Goal: Task Accomplishment & Management: Manage account settings

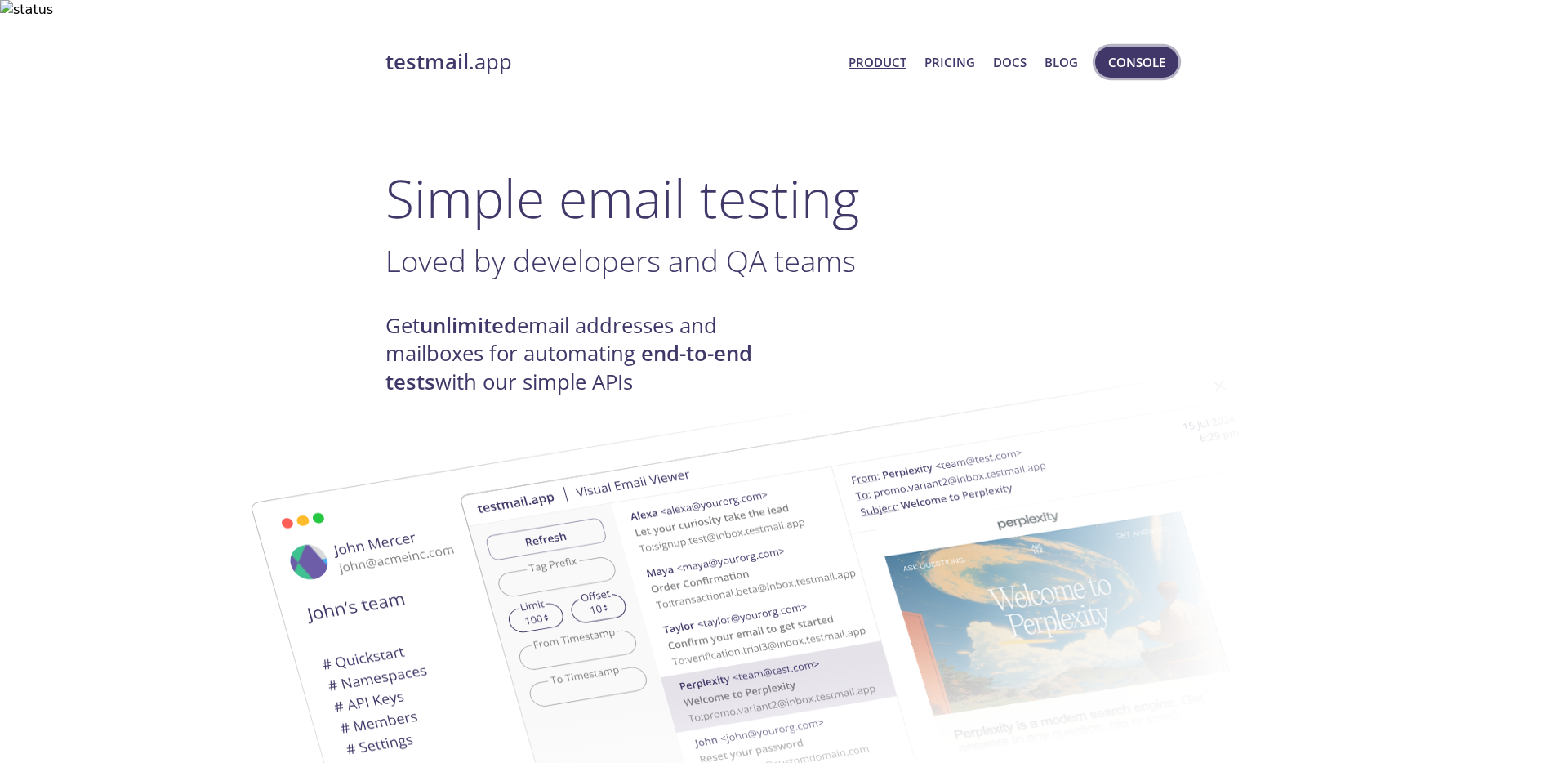
click at [1120, 52] on span "Console" at bounding box center [1136, 62] width 57 height 21
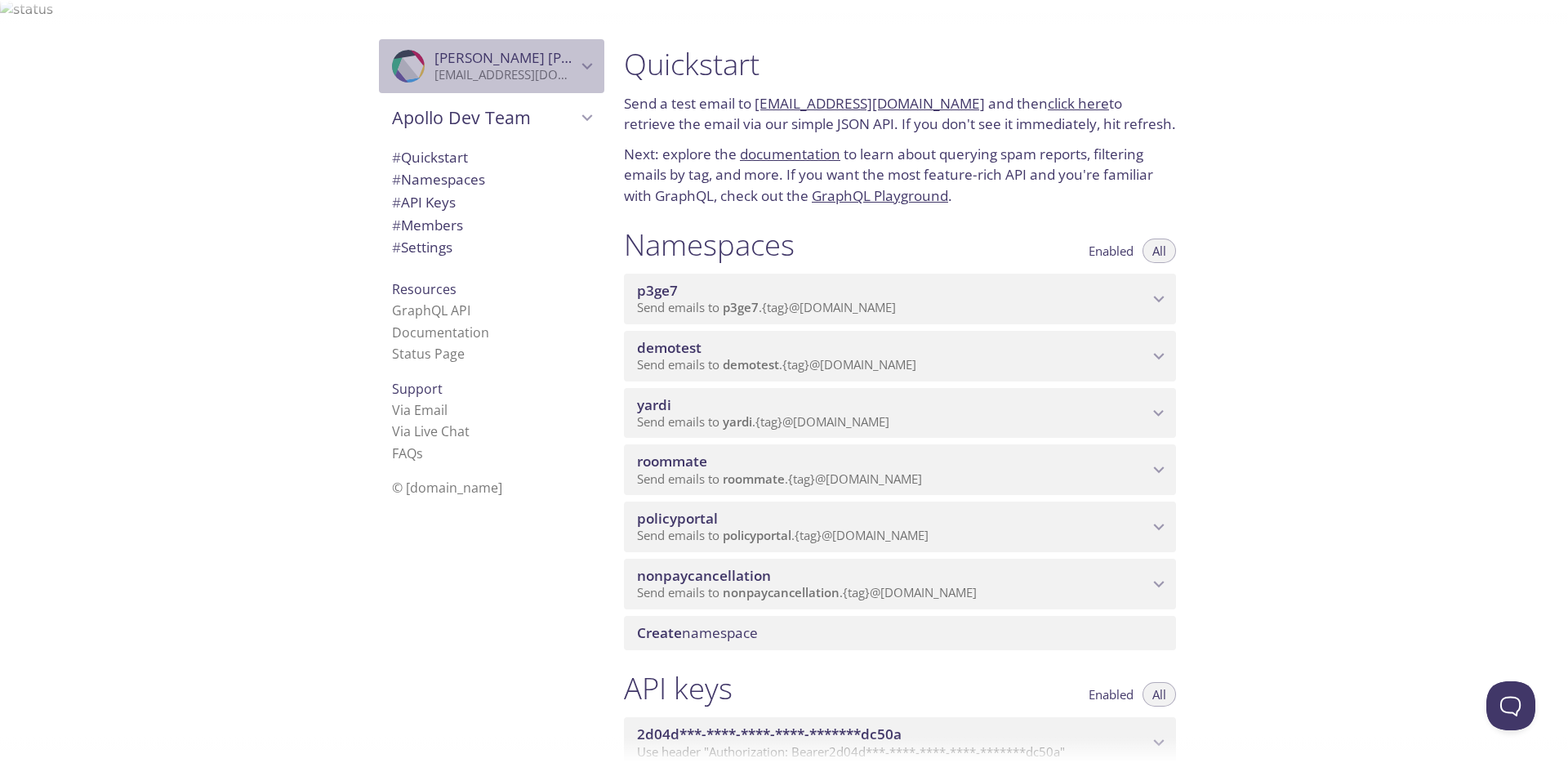
click at [561, 67] on p "[EMAIL_ADDRESS][DOMAIN_NAME]" at bounding box center [505, 75] width 142 height 16
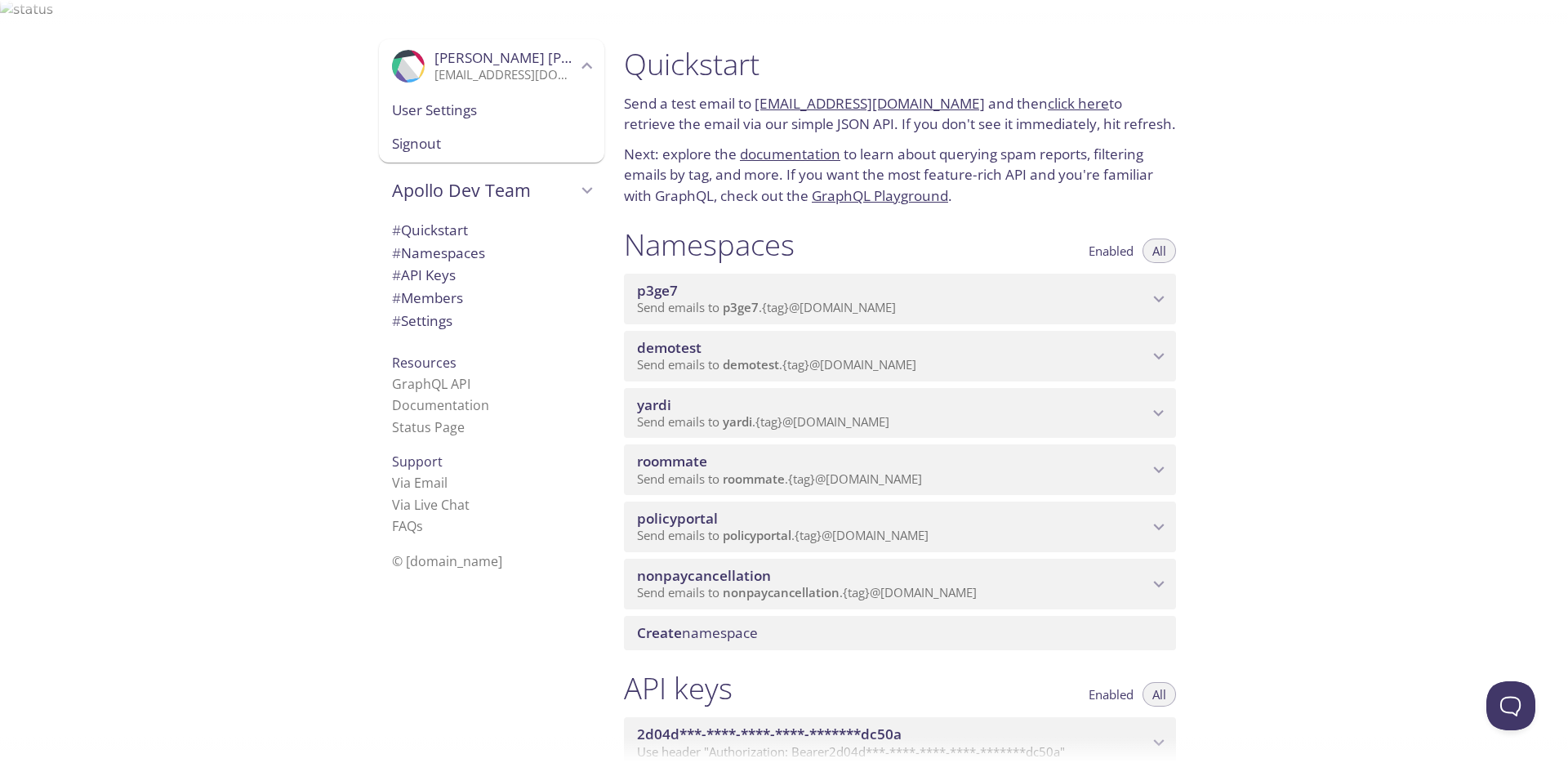
click at [292, 286] on div ".cls-1 { fill: #6d5ca8; } .cls-2 { fill: #3fc191; } .cls-3 { fill: #3b4752; } .…" at bounding box center [305, 401] width 611 height 763
click at [428, 289] on span "# Members" at bounding box center [427, 298] width 71 height 19
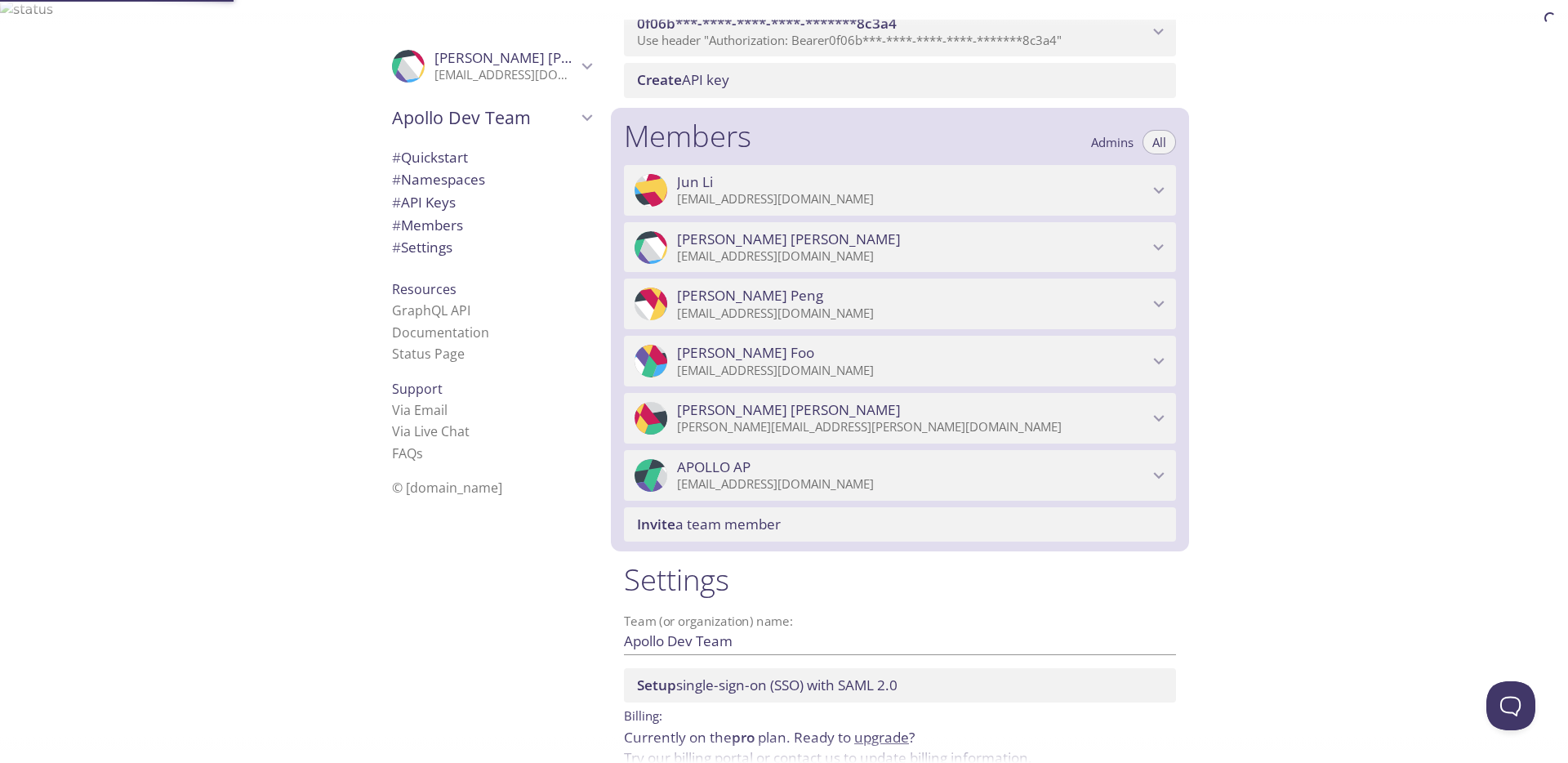
scroll to position [950, 0]
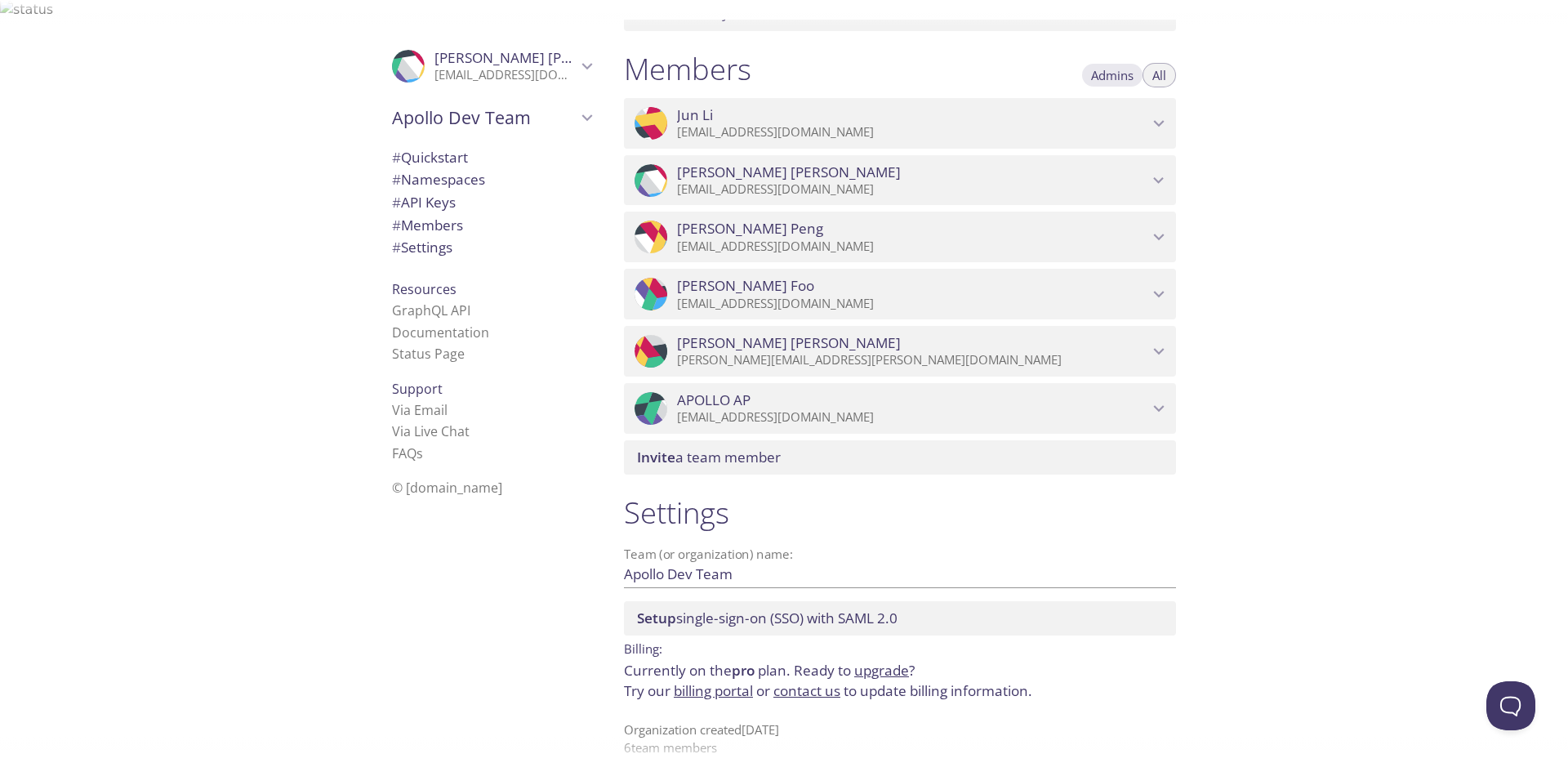
click at [1106, 75] on span "Admins" at bounding box center [1112, 75] width 43 height 0
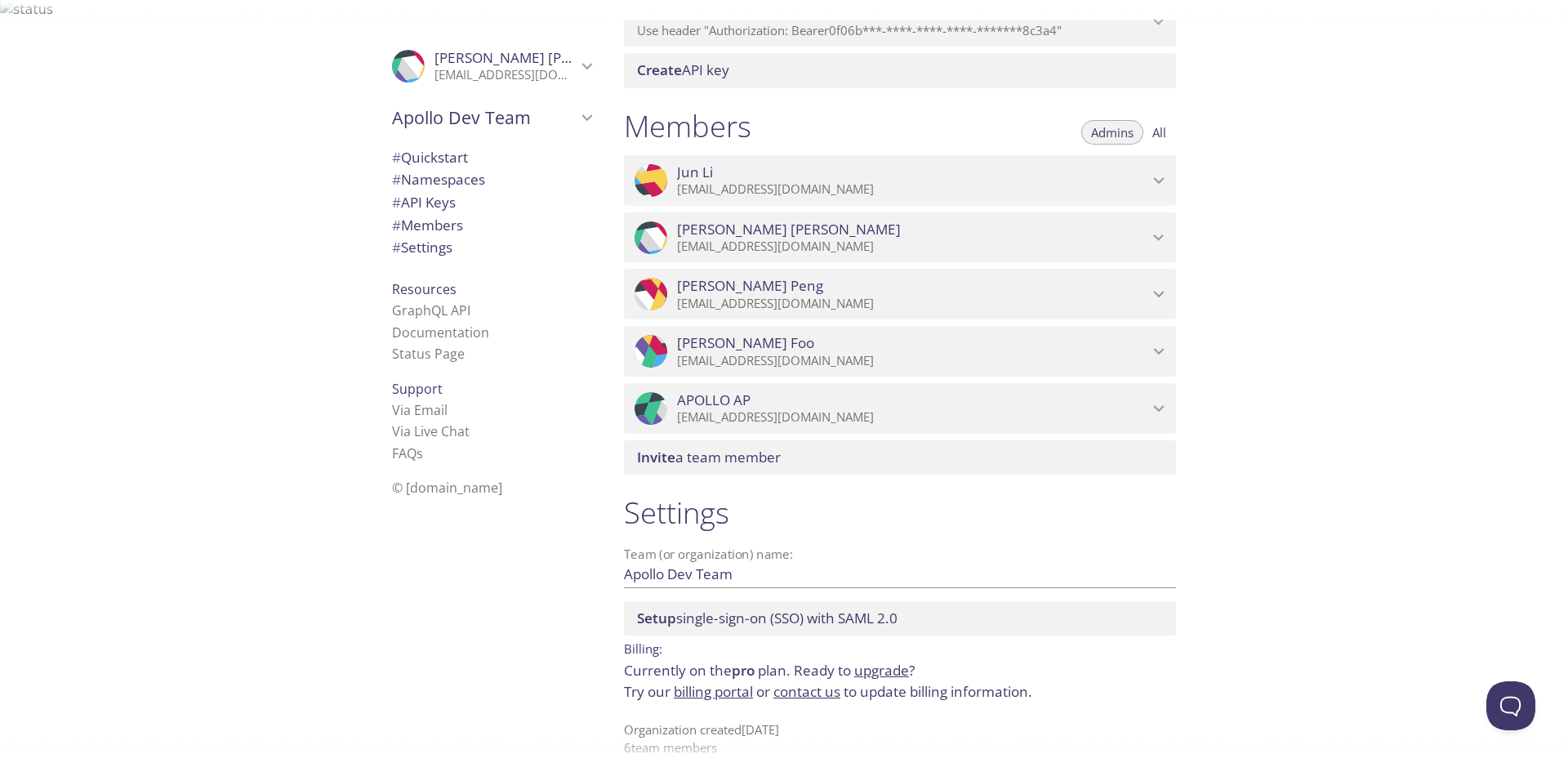
scroll to position [892, 0]
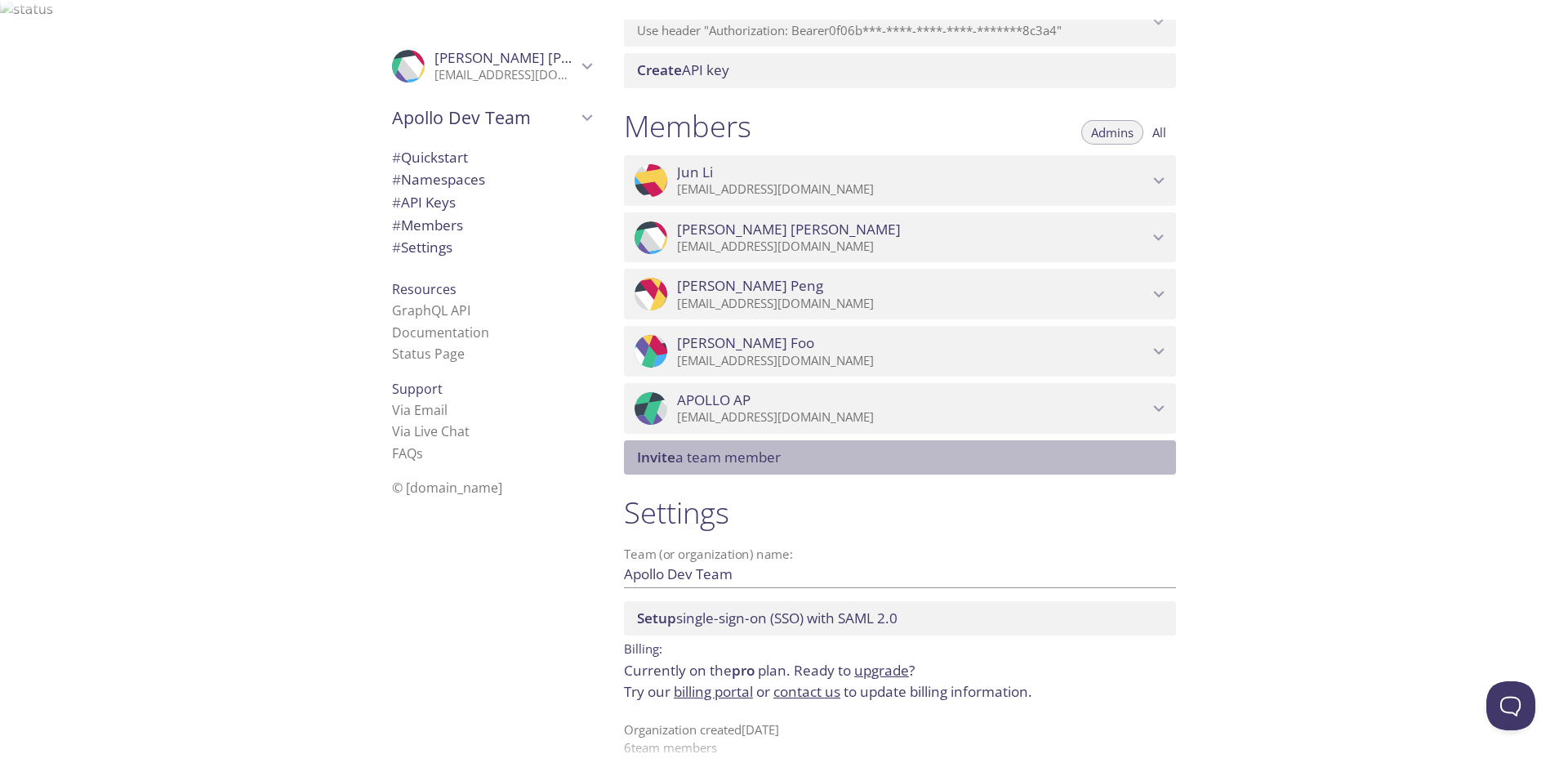
click at [841, 448] on span "Invite a team member" at bounding box center [902, 457] width 532 height 18
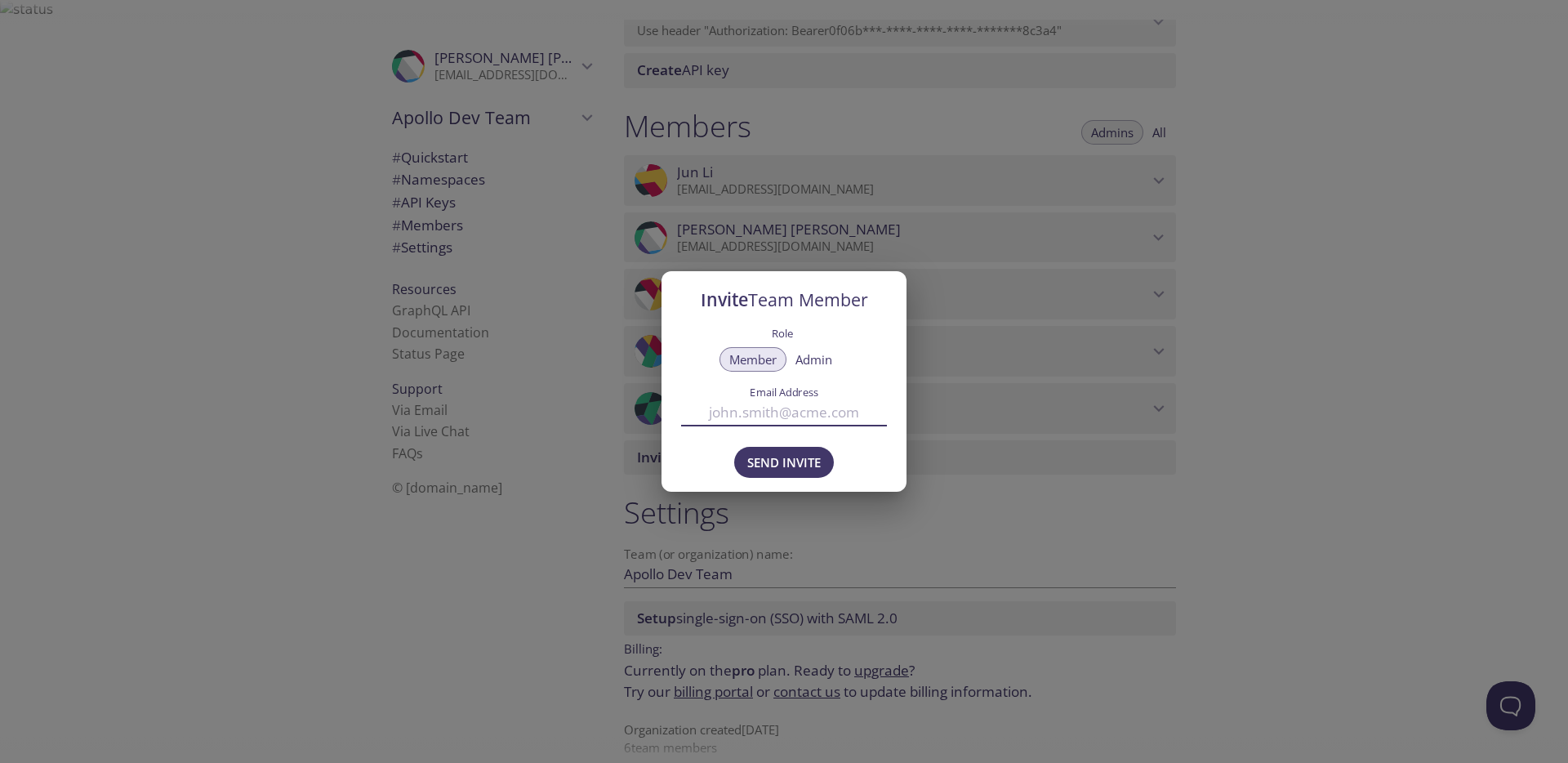
click at [755, 417] on input "Email Address" at bounding box center [784, 411] width 206 height 27
click at [781, 411] on input "Email Address" at bounding box center [784, 411] width 206 height 27
paste input "[PERSON_NAME][EMAIL_ADDRESS][PERSON_NAME][DOMAIN_NAME]"
type input "[PERSON_NAME][EMAIL_ADDRESS][PERSON_NAME][DOMAIN_NAME]"
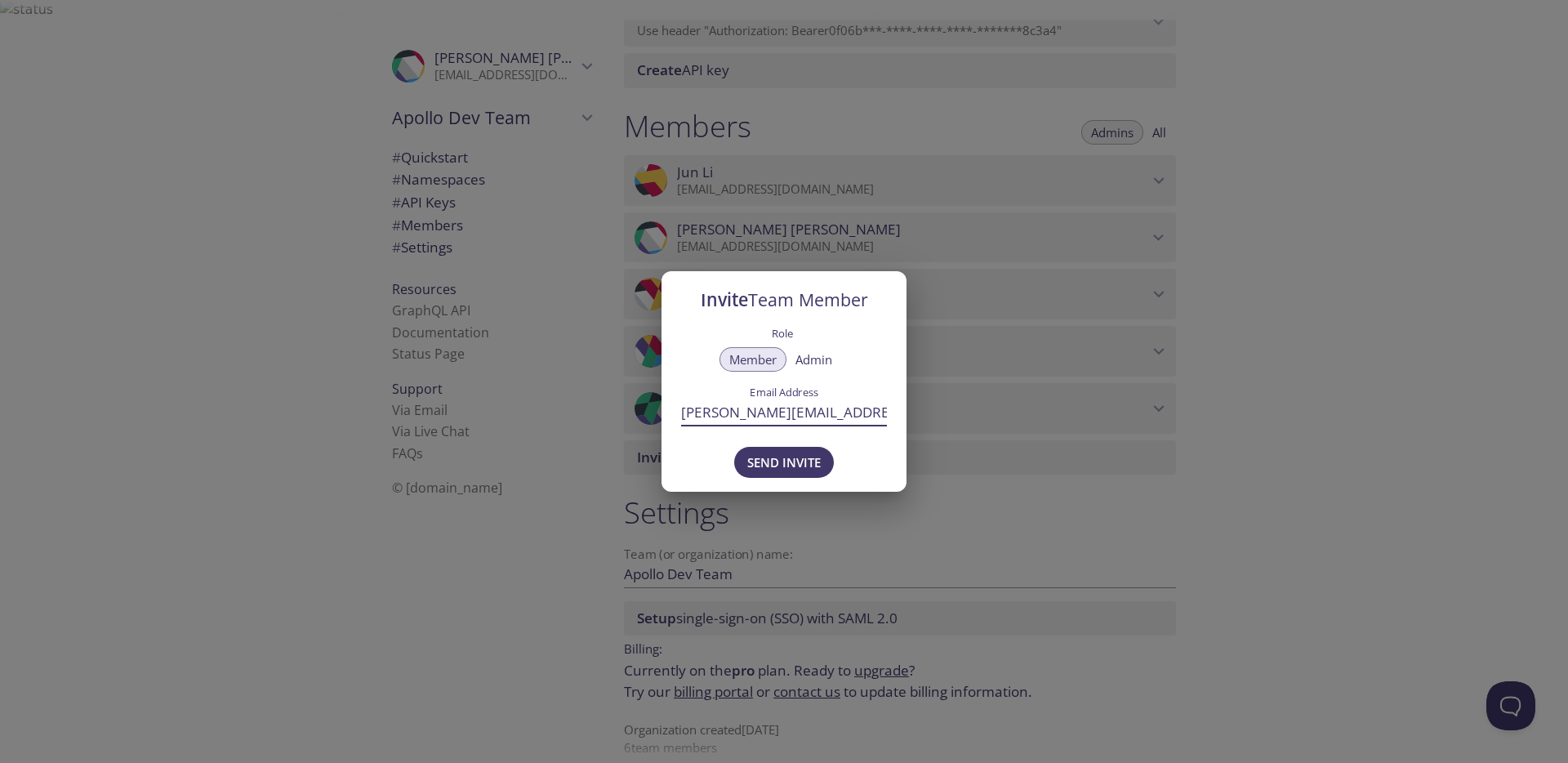
click at [804, 360] on span "Admin" at bounding box center [813, 360] width 37 height 0
click at [801, 465] on span "Send Invite" at bounding box center [784, 461] width 74 height 21
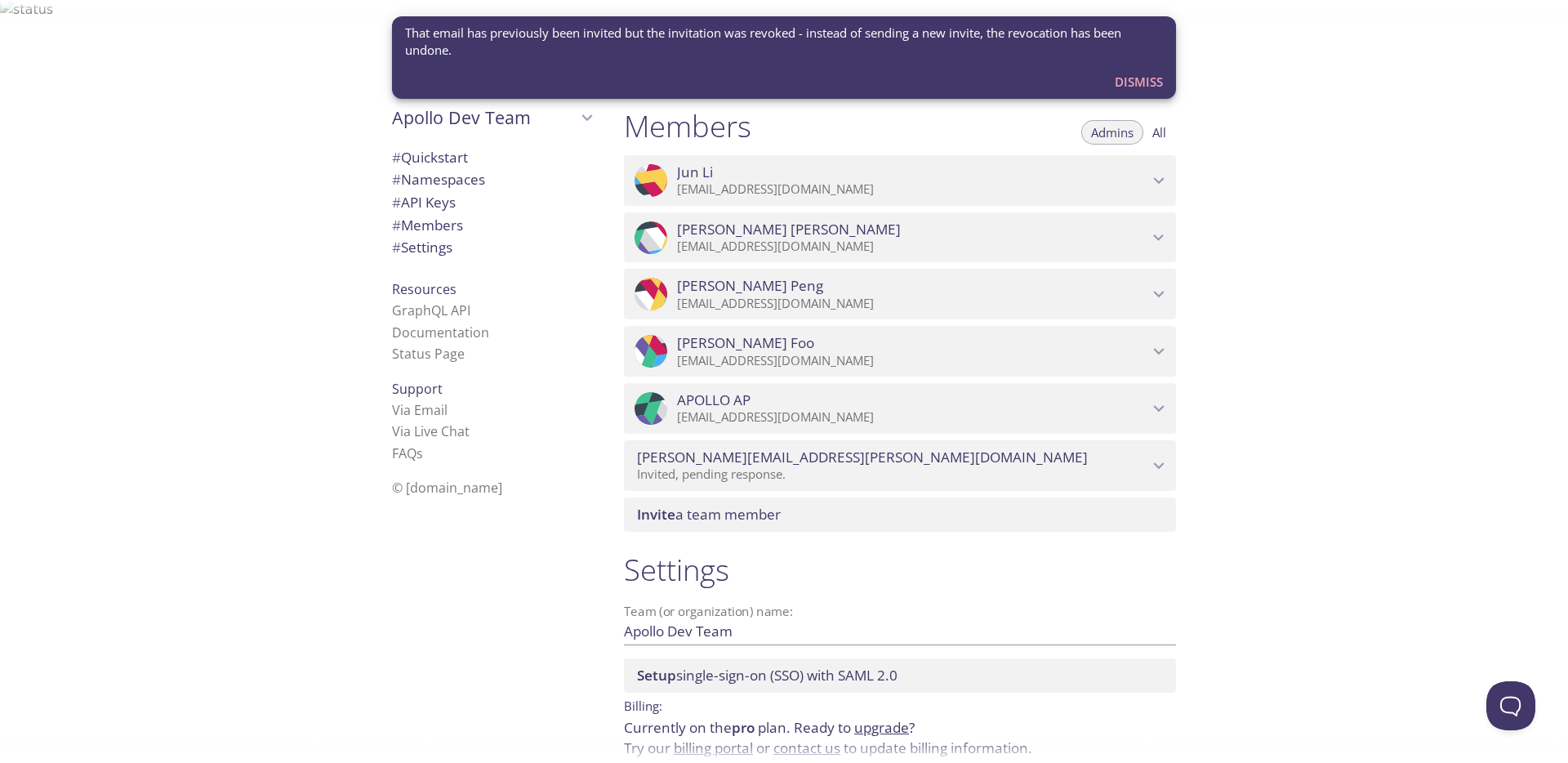
click at [1279, 245] on div "Quickstart Send a test email to [EMAIL_ADDRESS][DOMAIN_NAME] and then click her…" at bounding box center [1089, 401] width 957 height 763
click at [1148, 170] on icon "Jun Li" at bounding box center [1158, 180] width 21 height 21
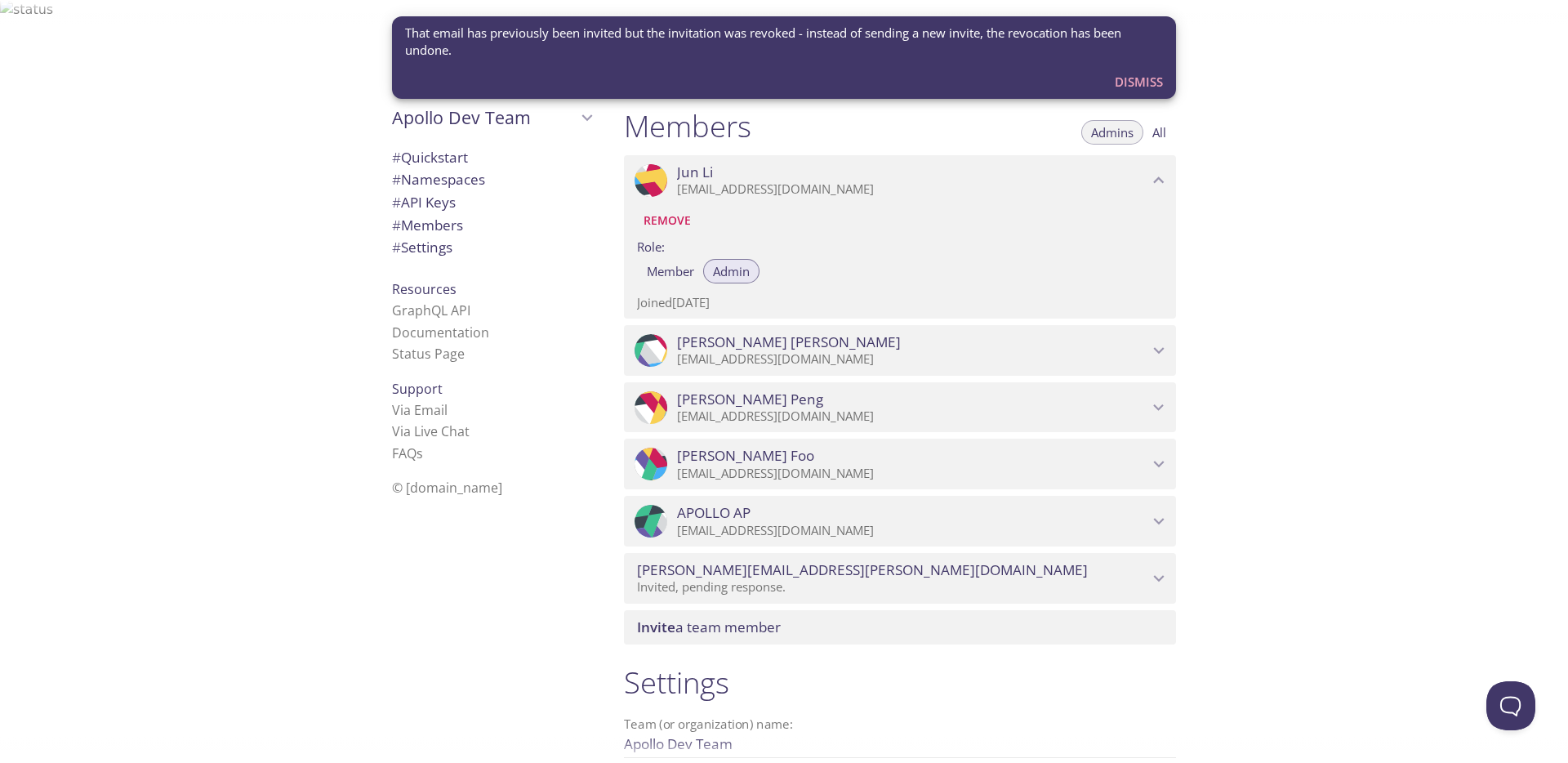
click at [913, 236] on label "Role:" at bounding box center [899, 246] width 526 height 24
click at [676, 211] on span "Remove" at bounding box center [667, 221] width 47 height 20
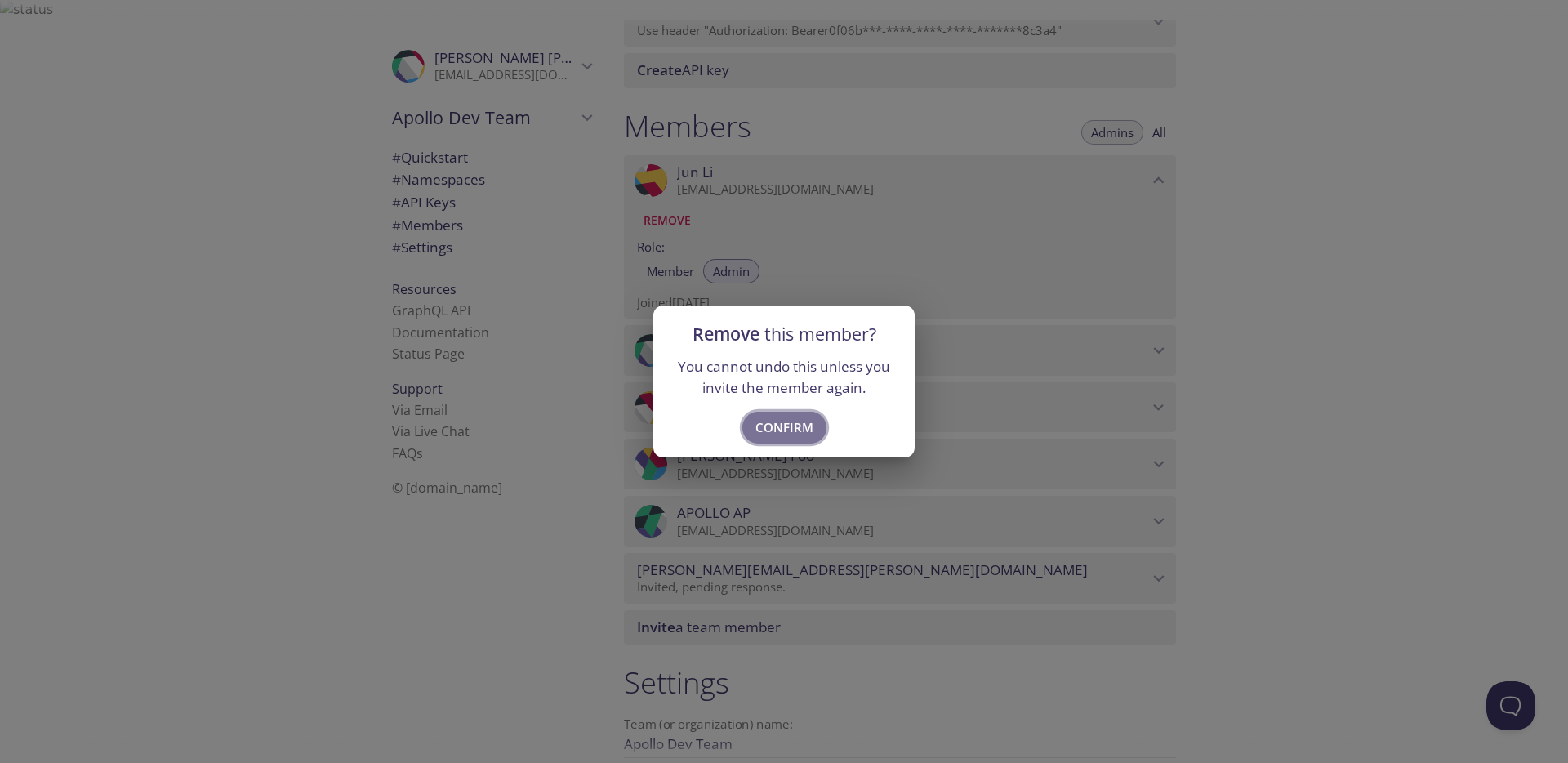
click at [795, 424] on span "Confirm" at bounding box center [784, 426] width 58 height 21
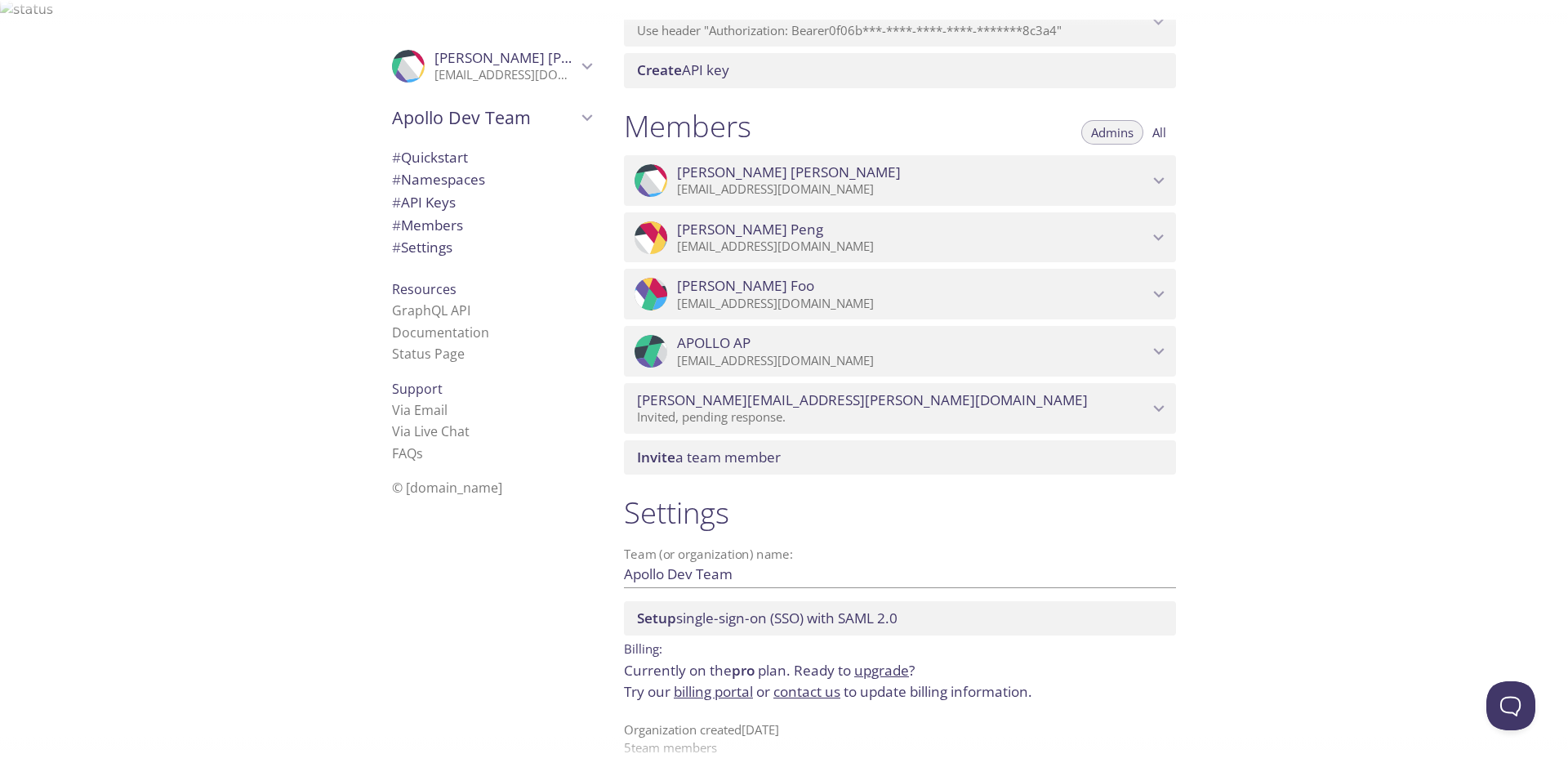
click at [779, 447] on span "Invite a team member" at bounding box center [709, 456] width 144 height 19
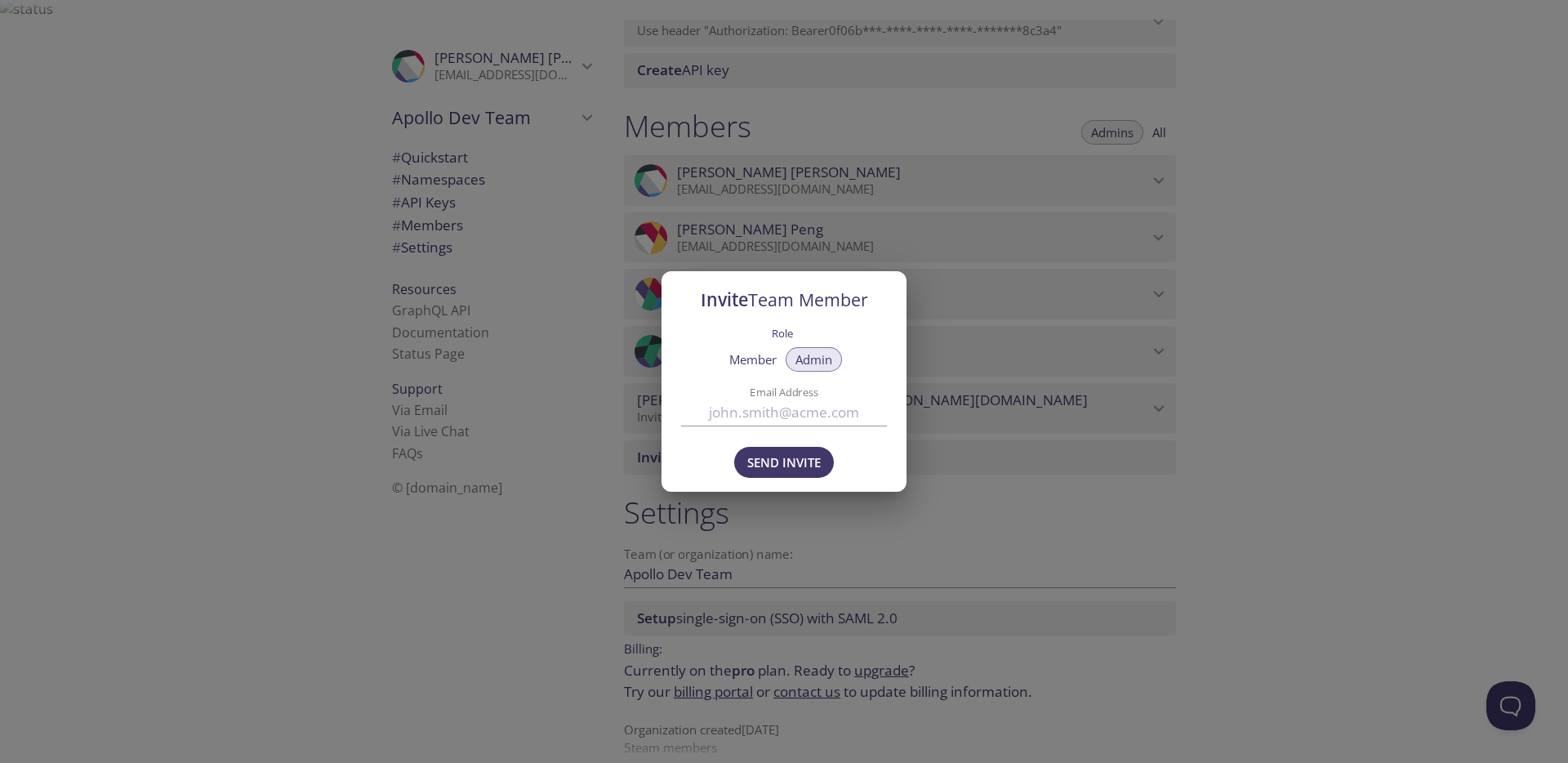
click at [795, 423] on input "Email Address" at bounding box center [784, 411] width 206 height 27
paste input "[EMAIL_ADDRESS][DOMAIN_NAME]"
type input "[EMAIL_ADDRESS][DOMAIN_NAME]"
click at [787, 455] on span "Send Invite" at bounding box center [784, 461] width 74 height 21
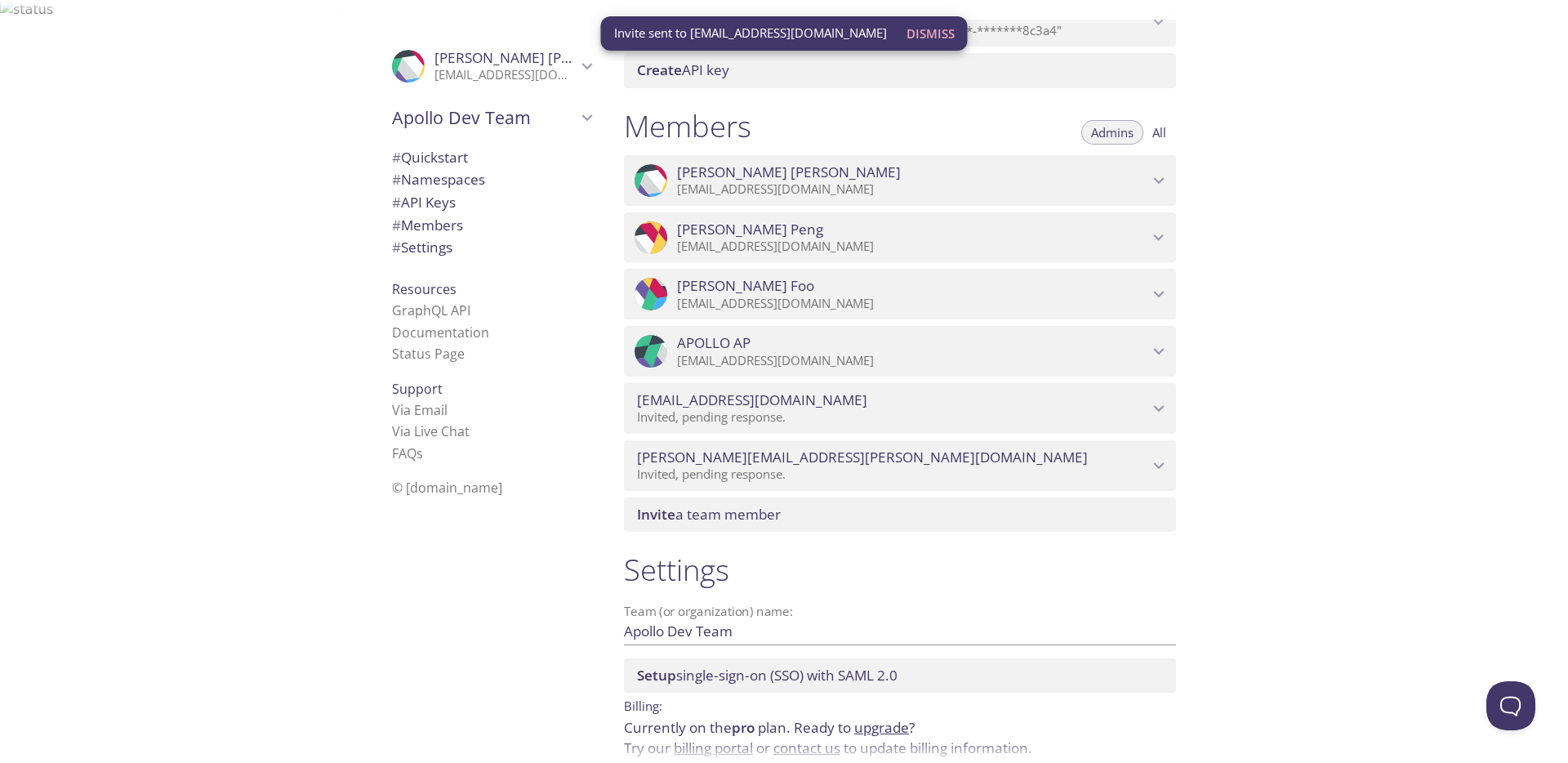
click at [816, 505] on div "Invite a team member" at bounding box center [899, 514] width 552 height 34
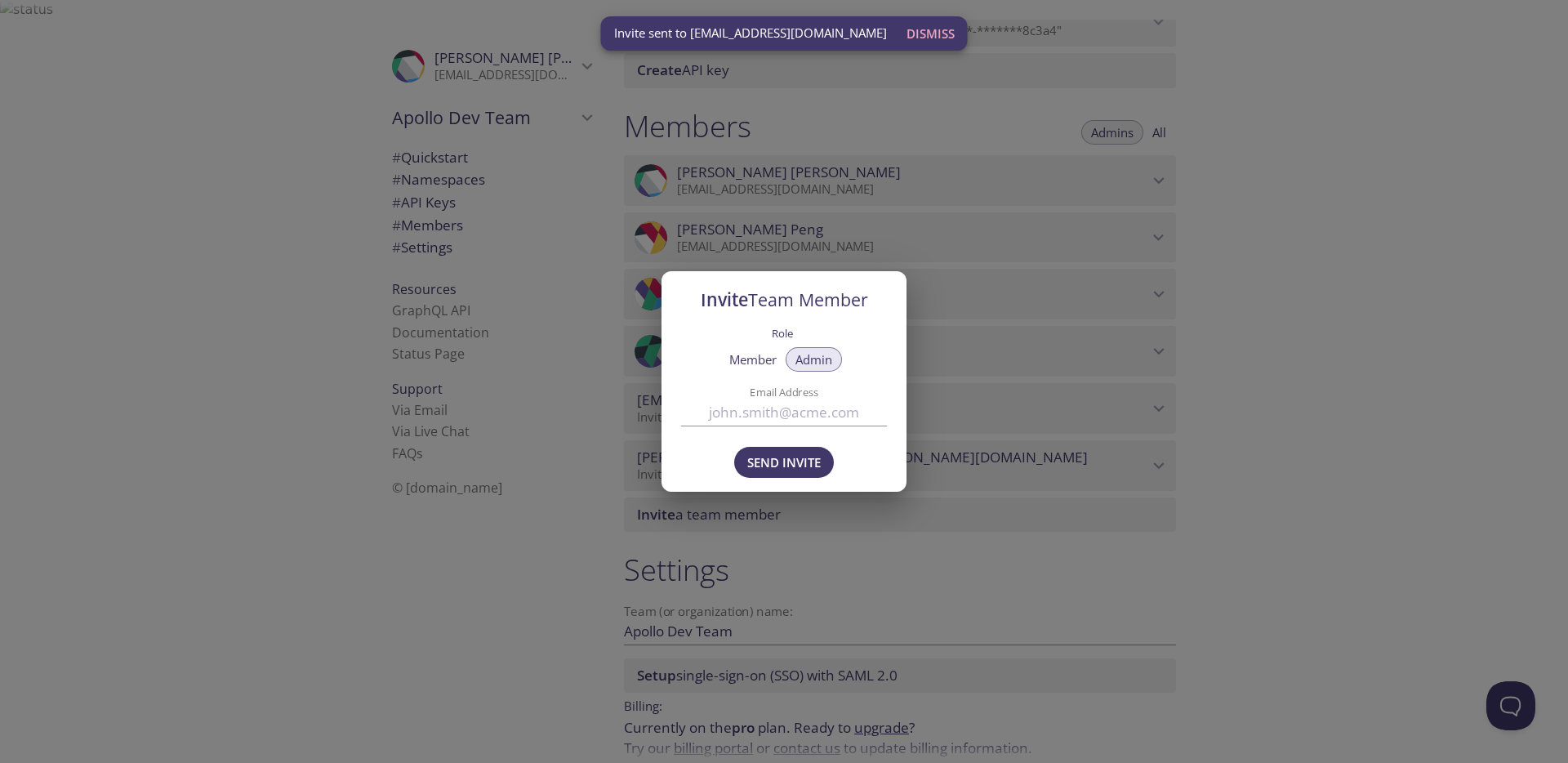
click at [803, 411] on input "Email Address" at bounding box center [784, 411] width 206 height 27
paste input "[PERSON_NAME][EMAIL_ADDRESS][PERSON_NAME][DOMAIN_NAME]"
type input "[PERSON_NAME][EMAIL_ADDRESS][PERSON_NAME][DOMAIN_NAME]"
click at [785, 467] on span "Send Invite" at bounding box center [784, 461] width 74 height 21
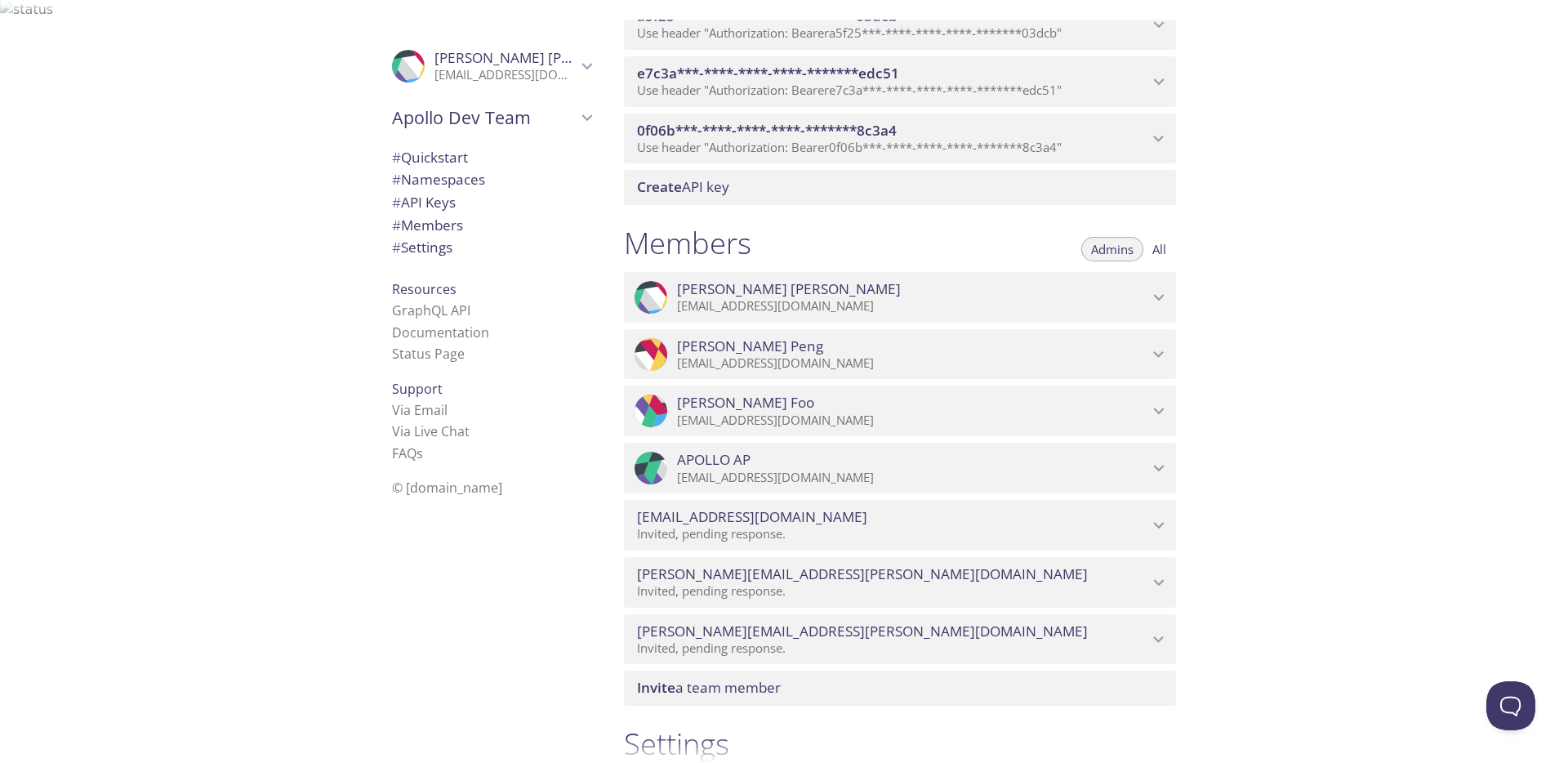
scroll to position [777, 0]
click at [574, 533] on div ".cls-1 { fill: #6d5ca8; } .cls-2 { fill: #3fc191; } .cls-3 { fill: #3b4752; } .…" at bounding box center [487, 401] width 245 height 763
click at [496, 106] on span "Apollo Dev Team" at bounding box center [484, 117] width 185 height 23
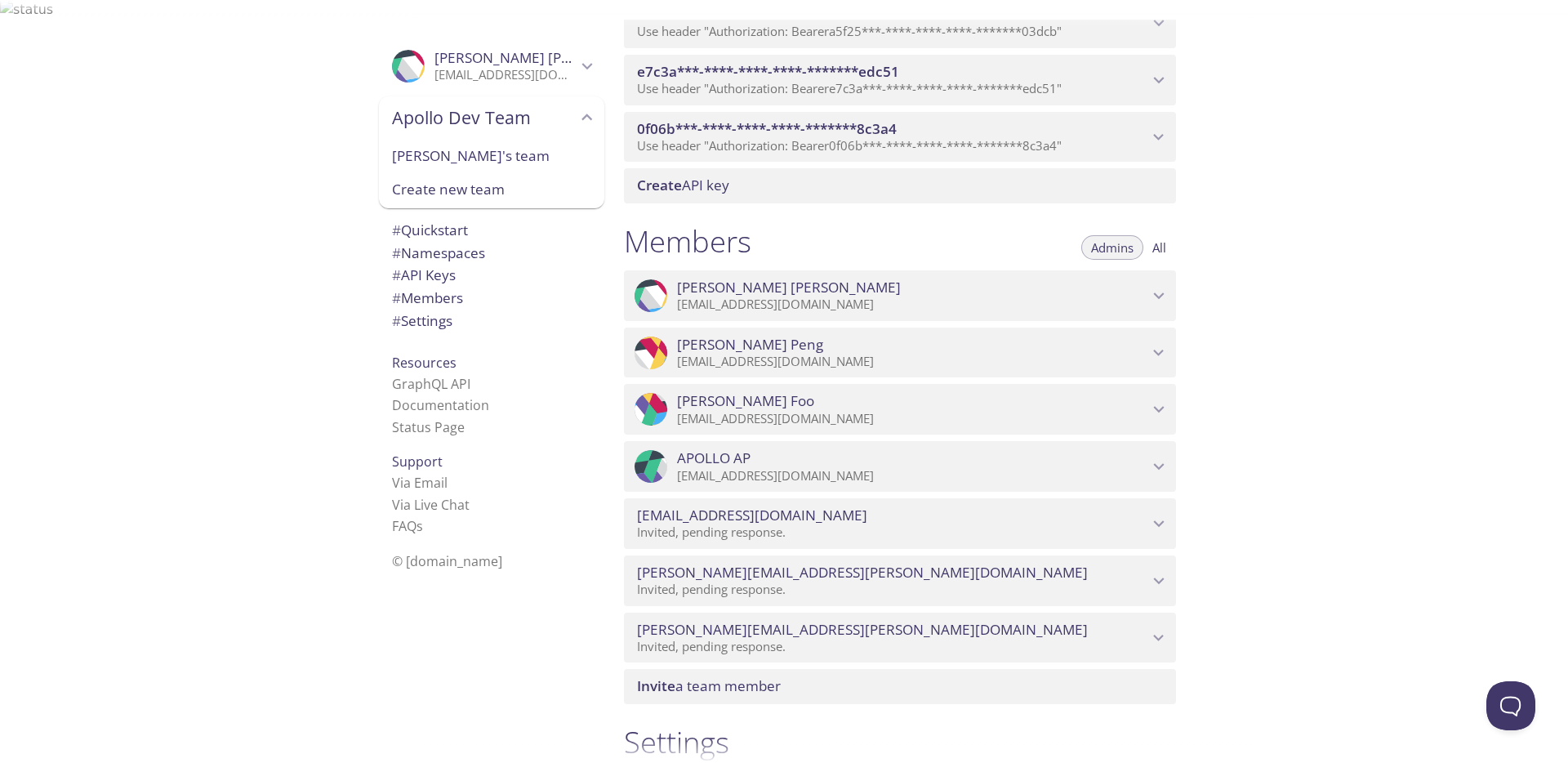
click at [503, 67] on p "[EMAIL_ADDRESS][DOMAIN_NAME]" at bounding box center [505, 75] width 142 height 16
click at [248, 235] on div ".cls-1 { fill: #6d5ca8; } .cls-2 { fill: #3fc191; } .cls-3 { fill: #3b4752; } .…" at bounding box center [305, 401] width 611 height 763
click at [532, 49] on span "[PERSON_NAME]" at bounding box center [505, 58] width 142 height 18
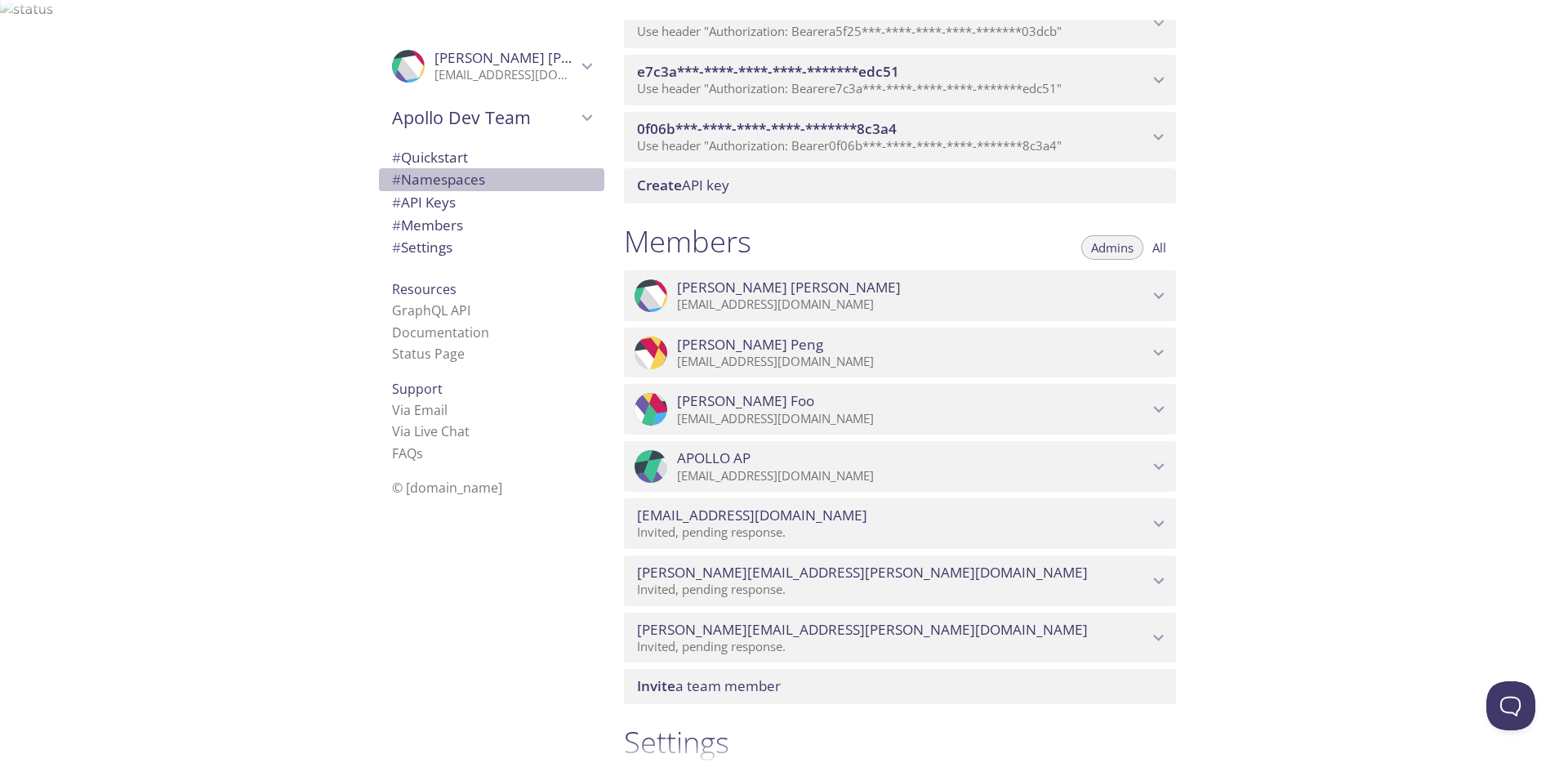
click at [468, 170] on span "# Namespaces" at bounding box center [438, 179] width 93 height 19
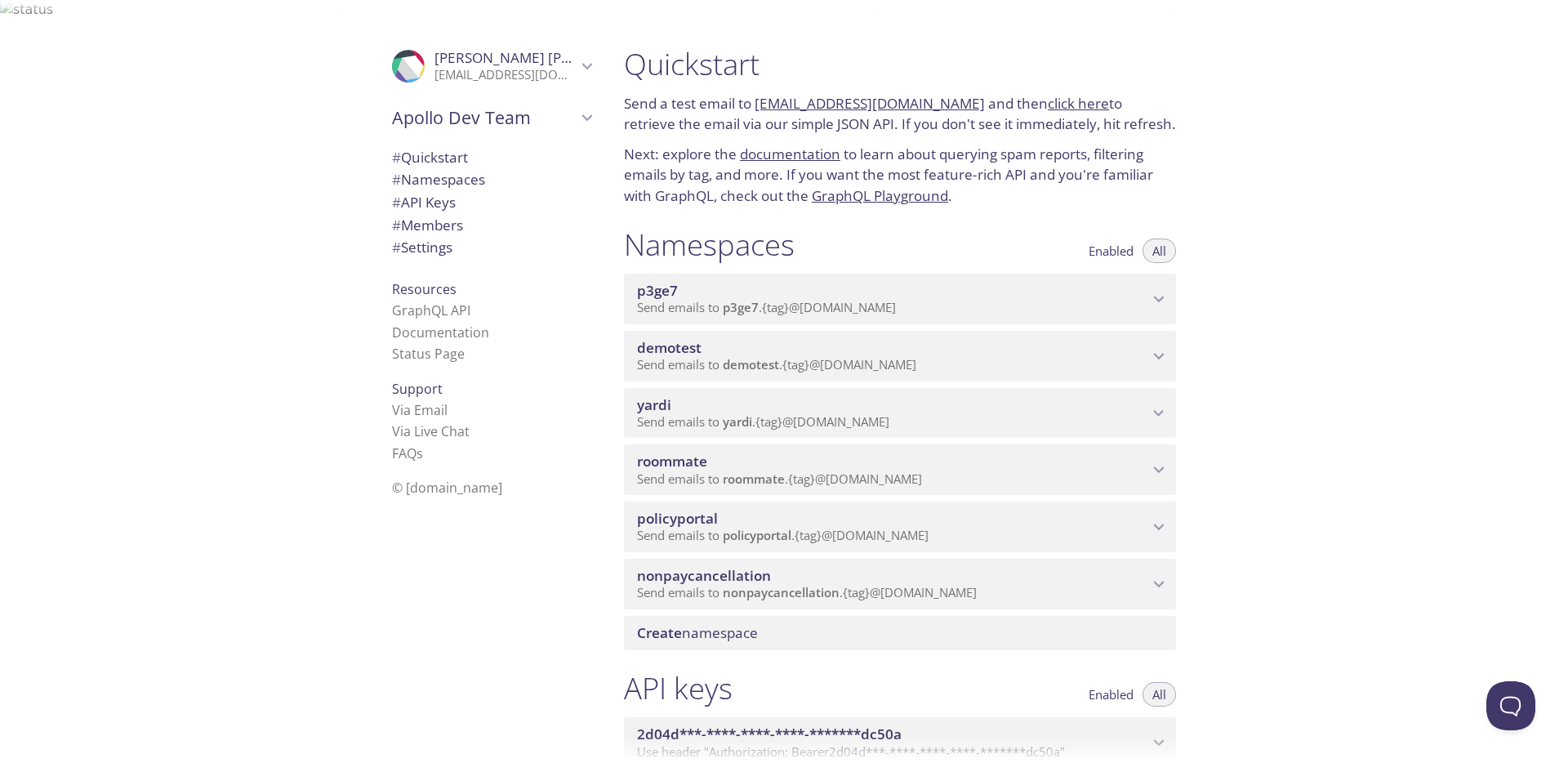
click at [1244, 209] on div "Quickstart Send a test email to [EMAIL_ADDRESS][DOMAIN_NAME] and then click her…" at bounding box center [1089, 401] width 957 height 763
click at [475, 67] on p "[EMAIL_ADDRESS][DOMAIN_NAME]" at bounding box center [505, 75] width 142 height 16
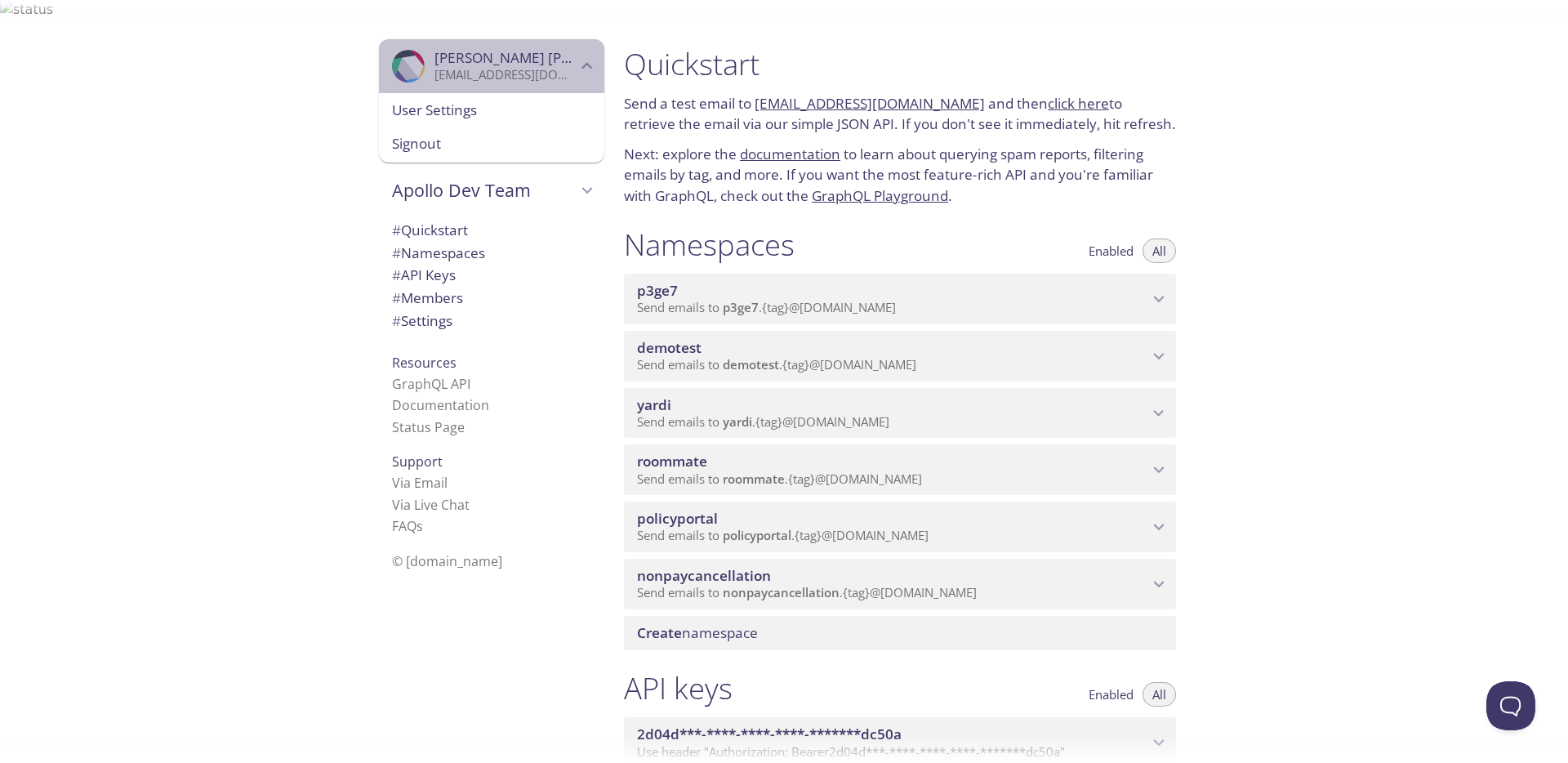
click at [479, 67] on p "[EMAIL_ADDRESS][DOMAIN_NAME]" at bounding box center [505, 75] width 142 height 16
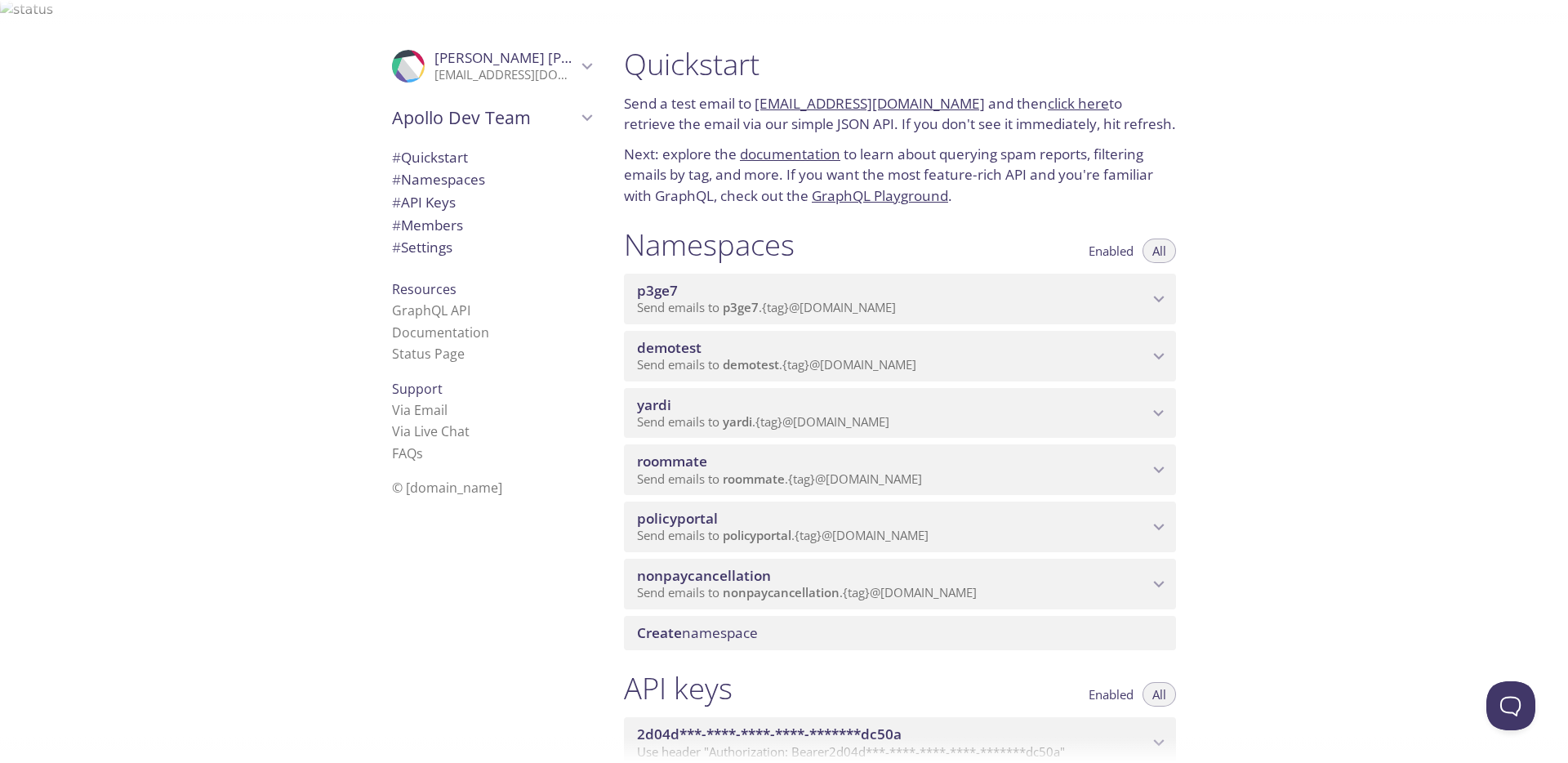
click at [250, 88] on div ".cls-1 { fill: #6d5ca8; } .cls-2 { fill: #3fc191; } .cls-3 { fill: #3b4752; } .…" at bounding box center [305, 401] width 611 height 763
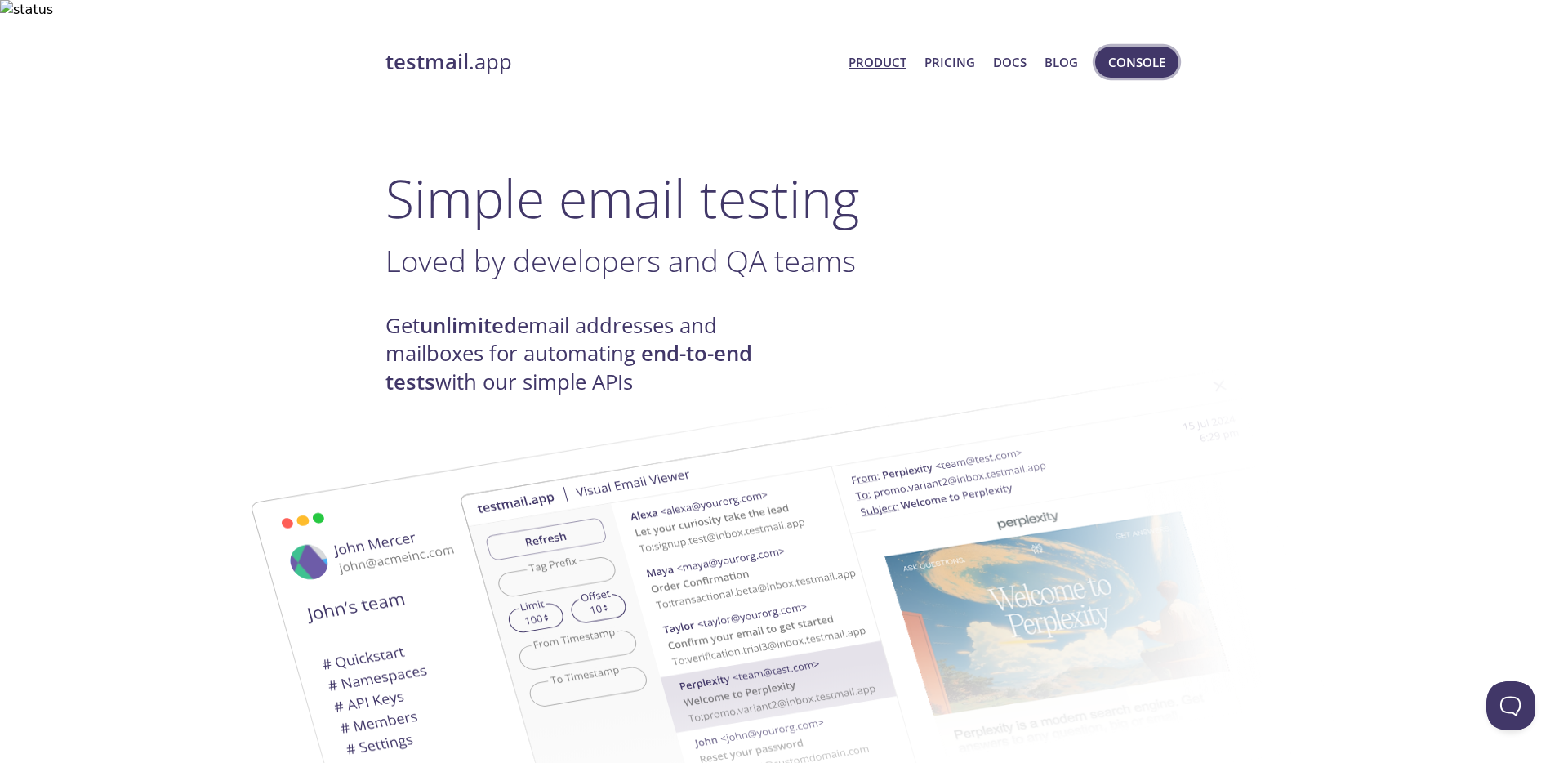
click at [1129, 52] on span "Console" at bounding box center [1136, 62] width 57 height 21
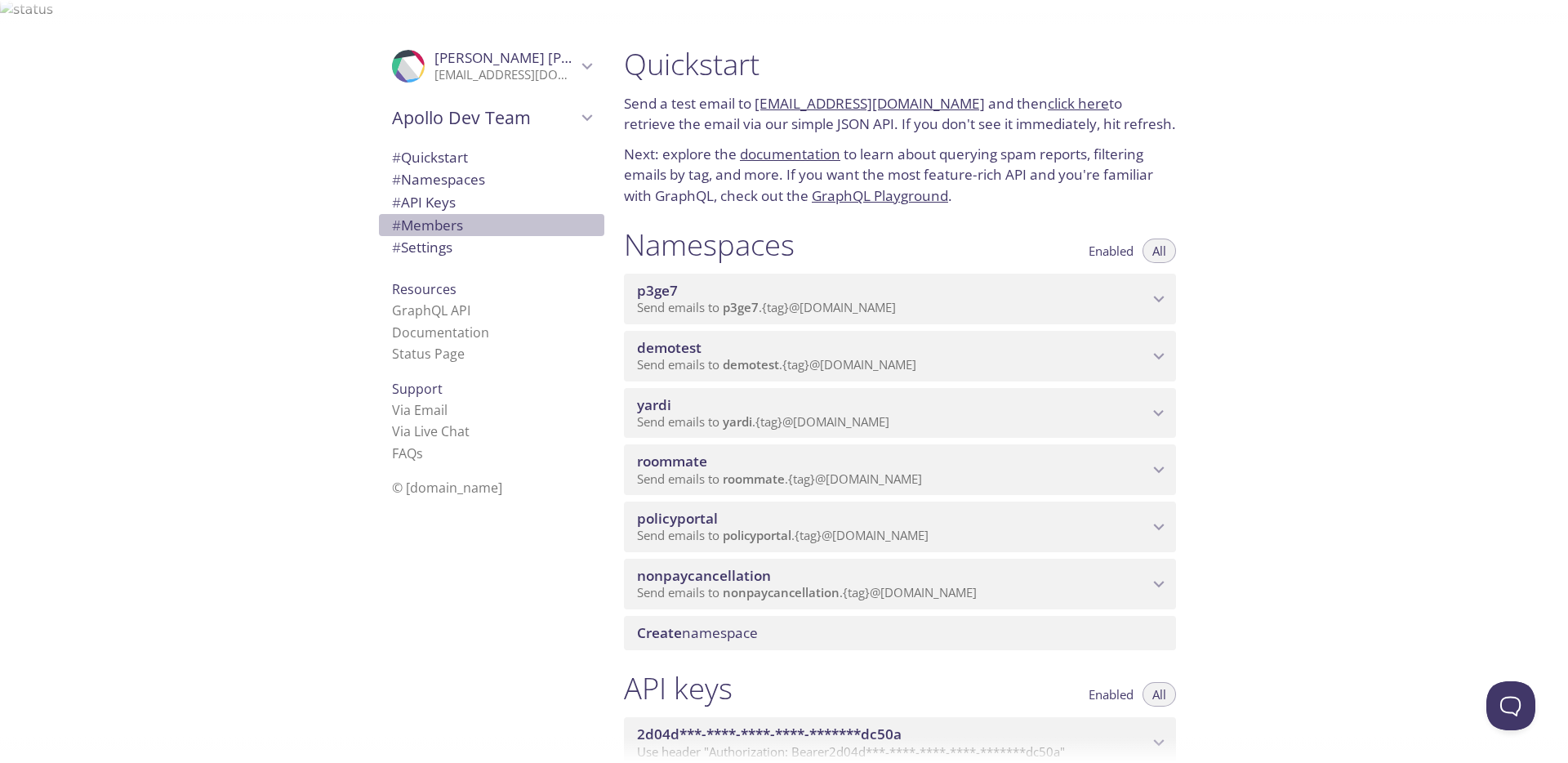
click at [451, 216] on span "# Members" at bounding box center [427, 225] width 71 height 19
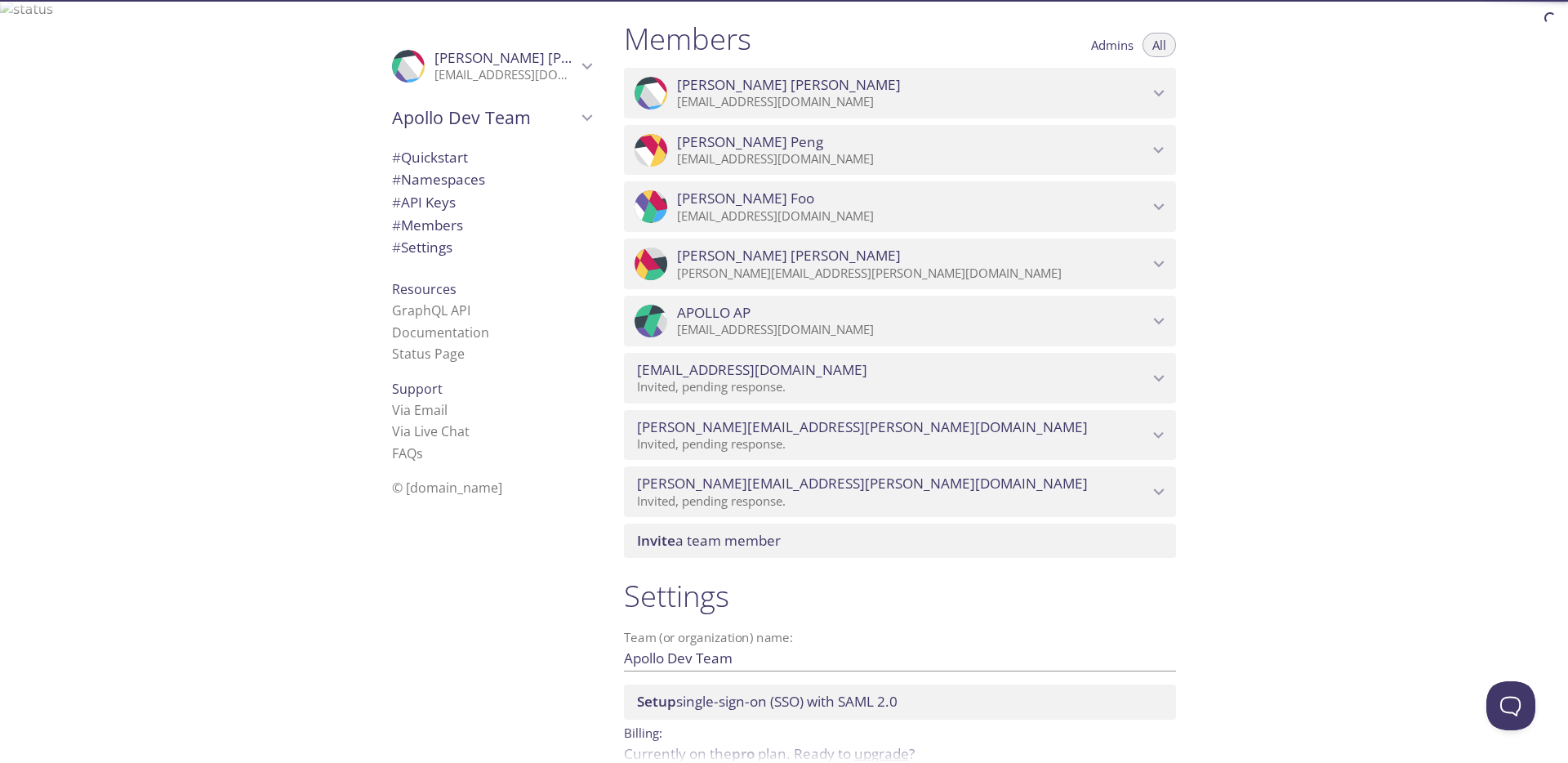
scroll to position [981, 0]
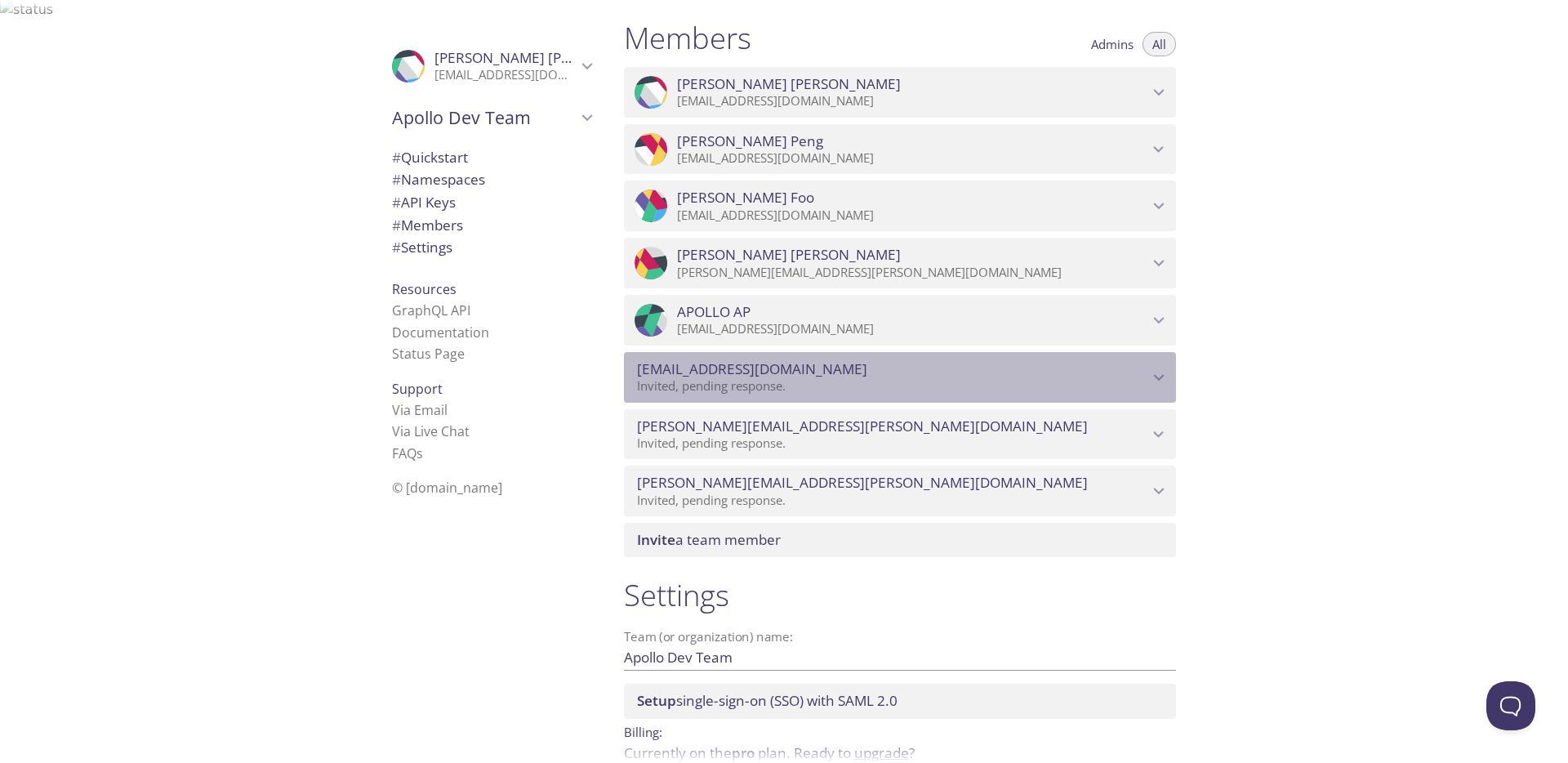
click at [803, 379] on p "Invited, pending response." at bounding box center [892, 386] width 511 height 16
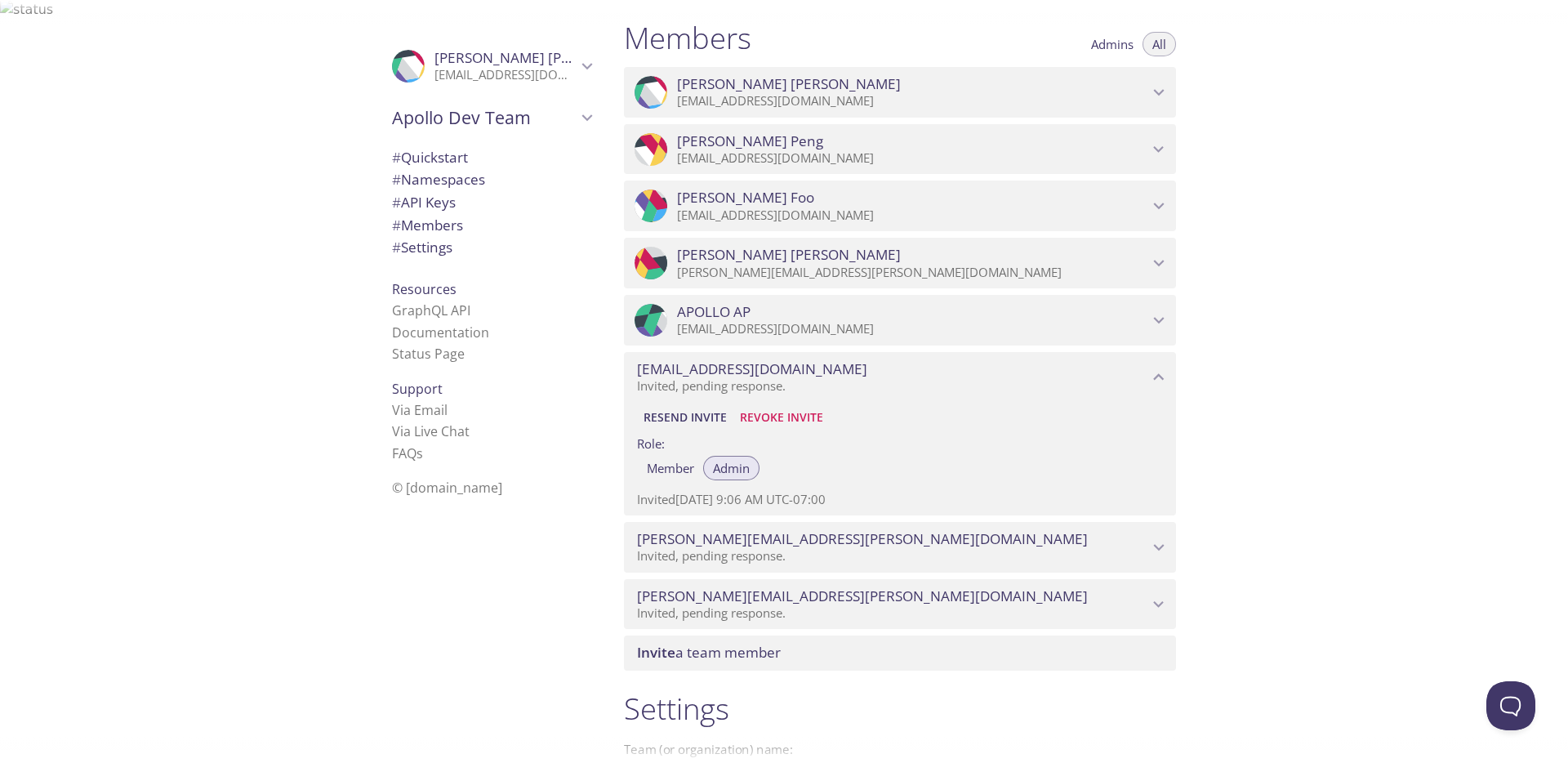
click at [791, 605] on p "Invited, pending response." at bounding box center [892, 613] width 511 height 16
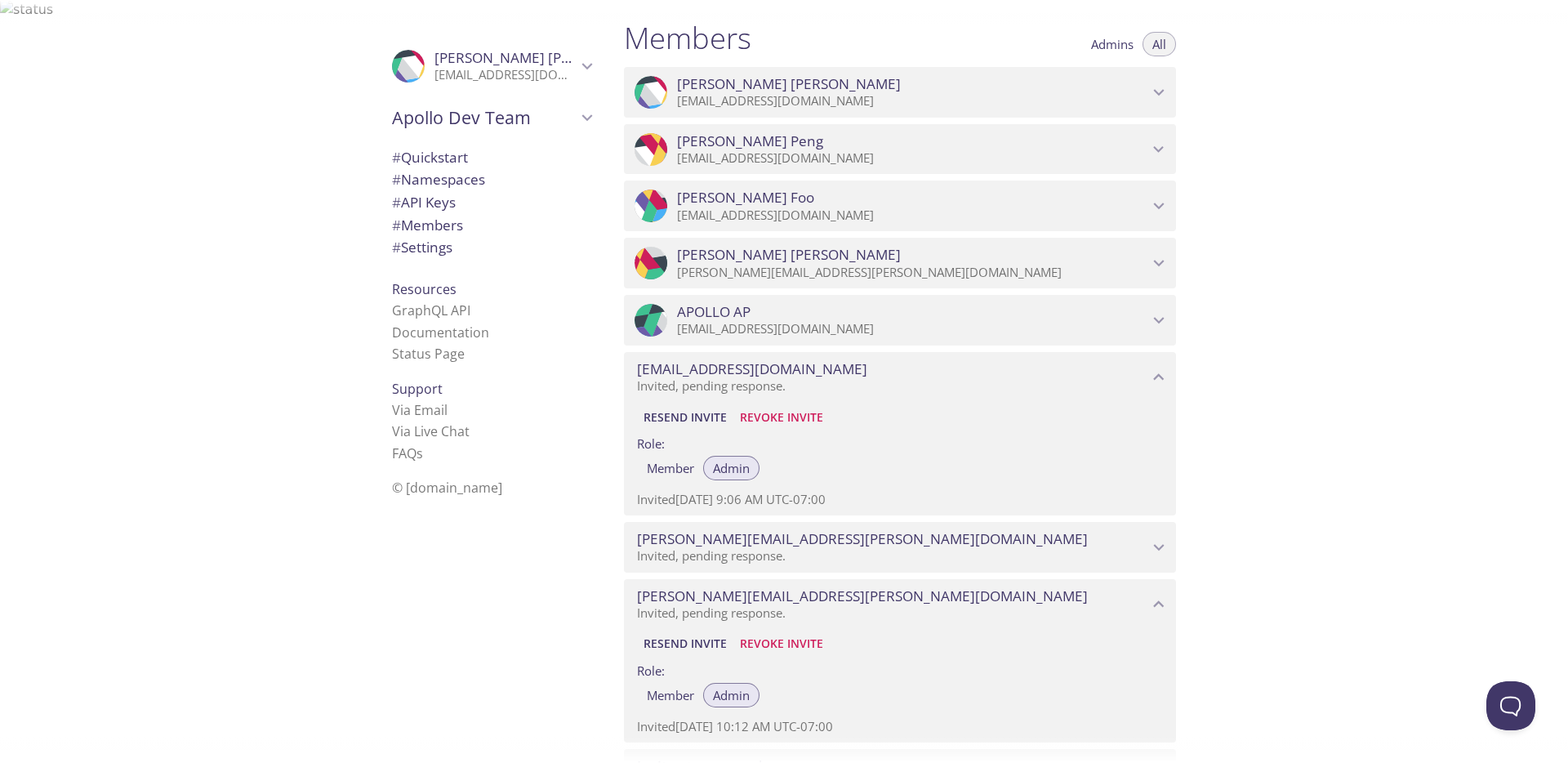
scroll to position [1089, 0]
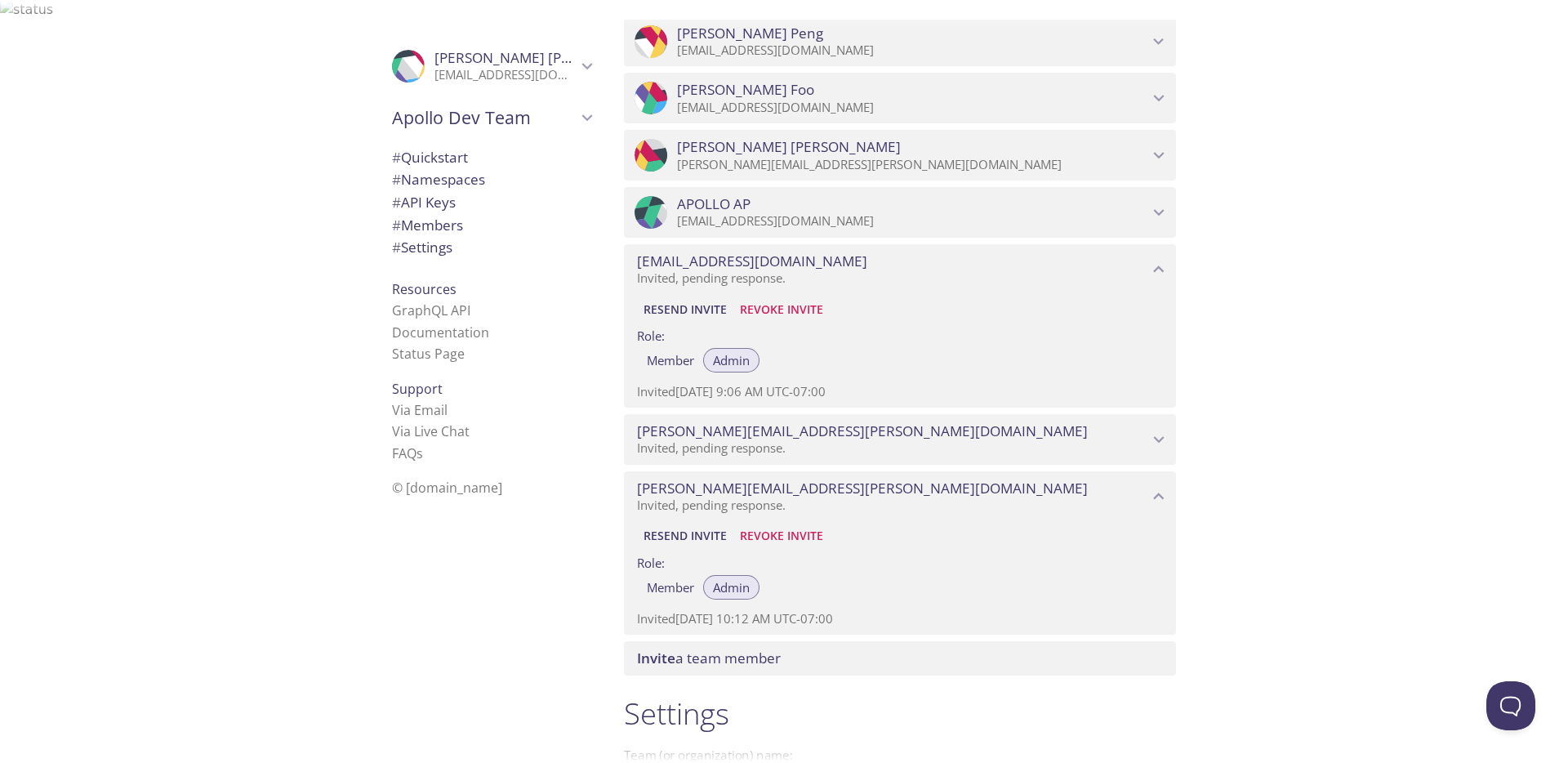
click at [694, 526] on span "Resend Invite" at bounding box center [685, 536] width 83 height 20
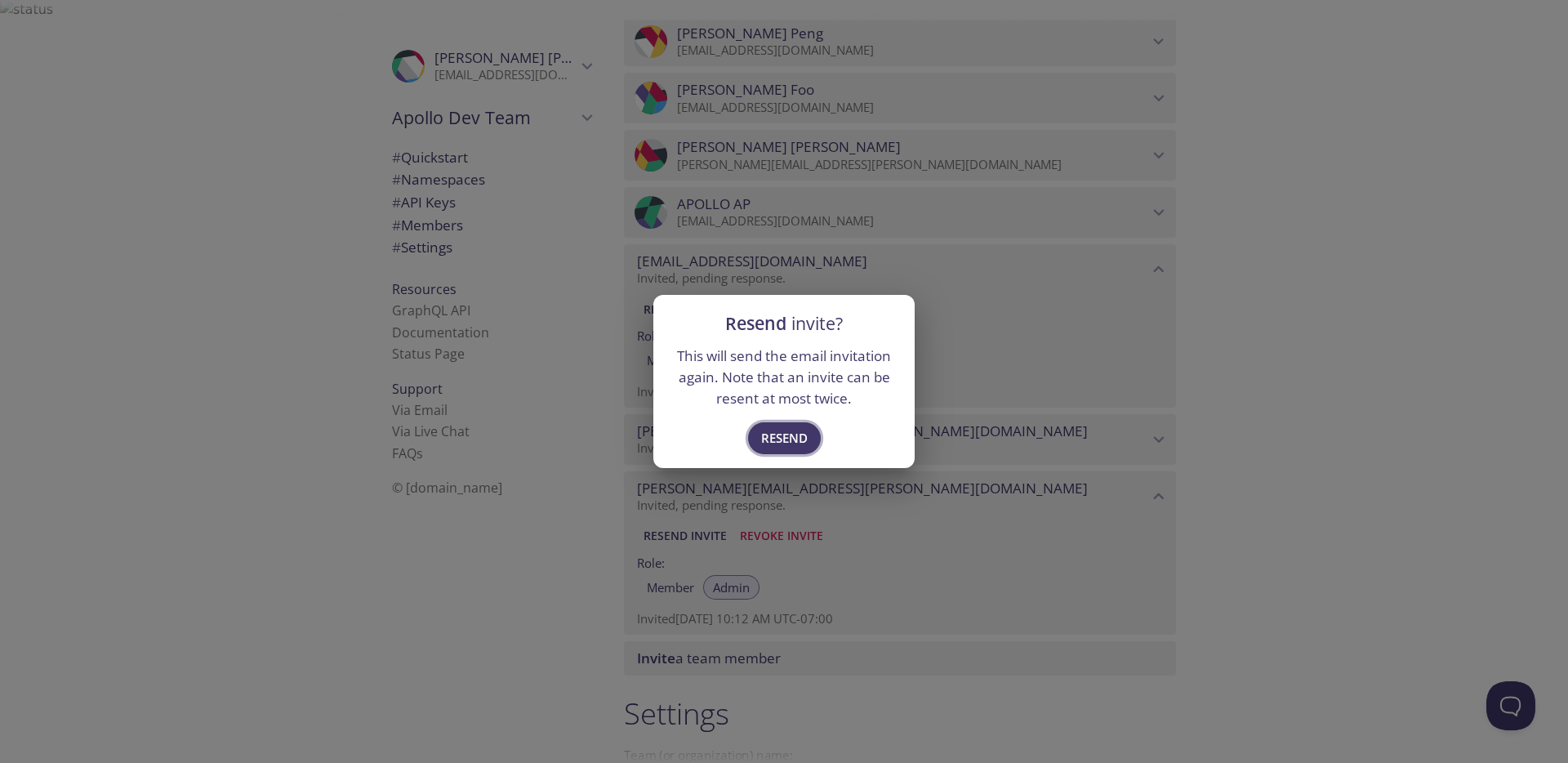
click at [806, 431] on span "Resend" at bounding box center [784, 437] width 47 height 21
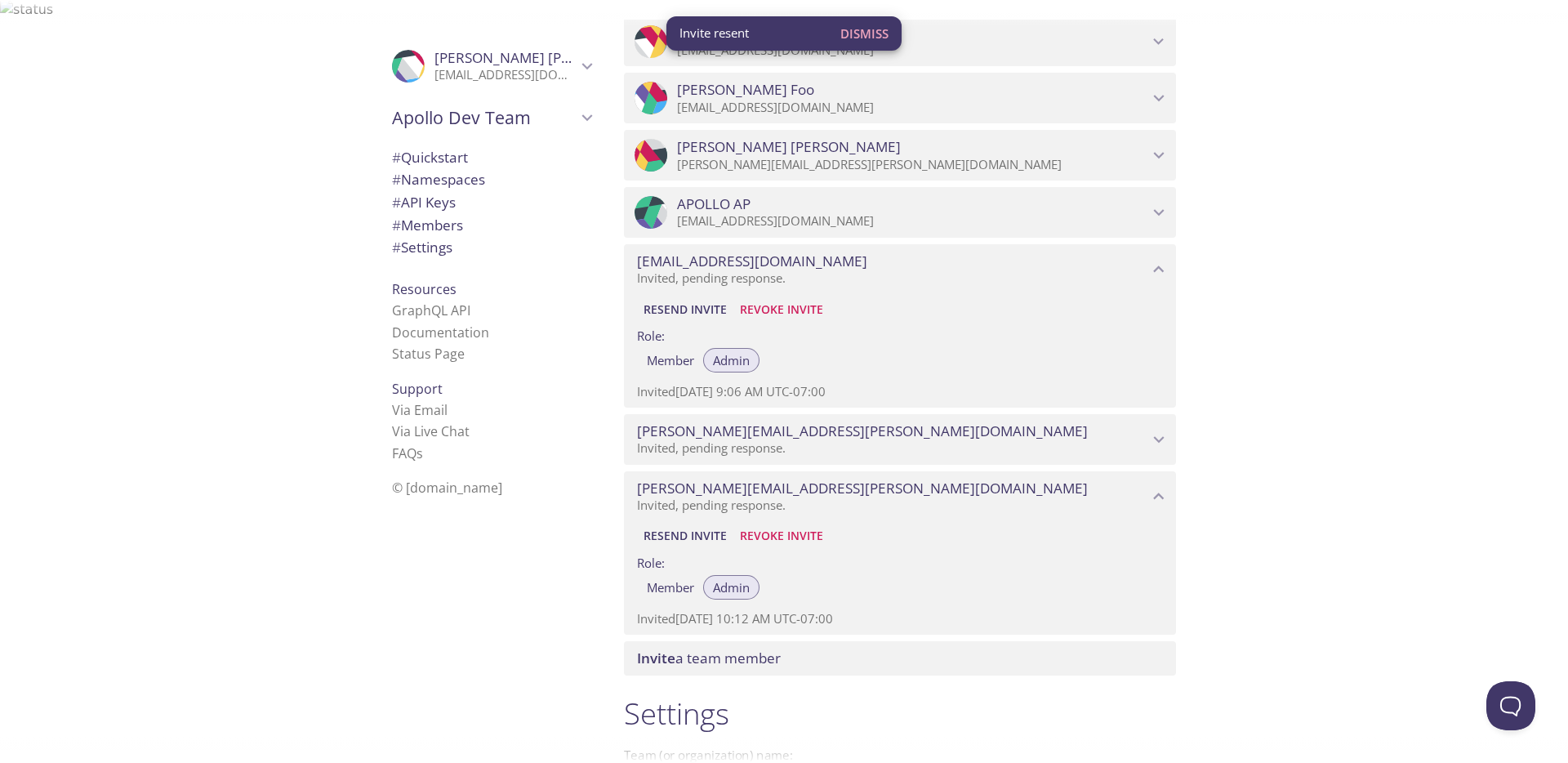
click at [1162, 259] on icon "cforrieter@apollocover.com" at bounding box center [1158, 269] width 21 height 21
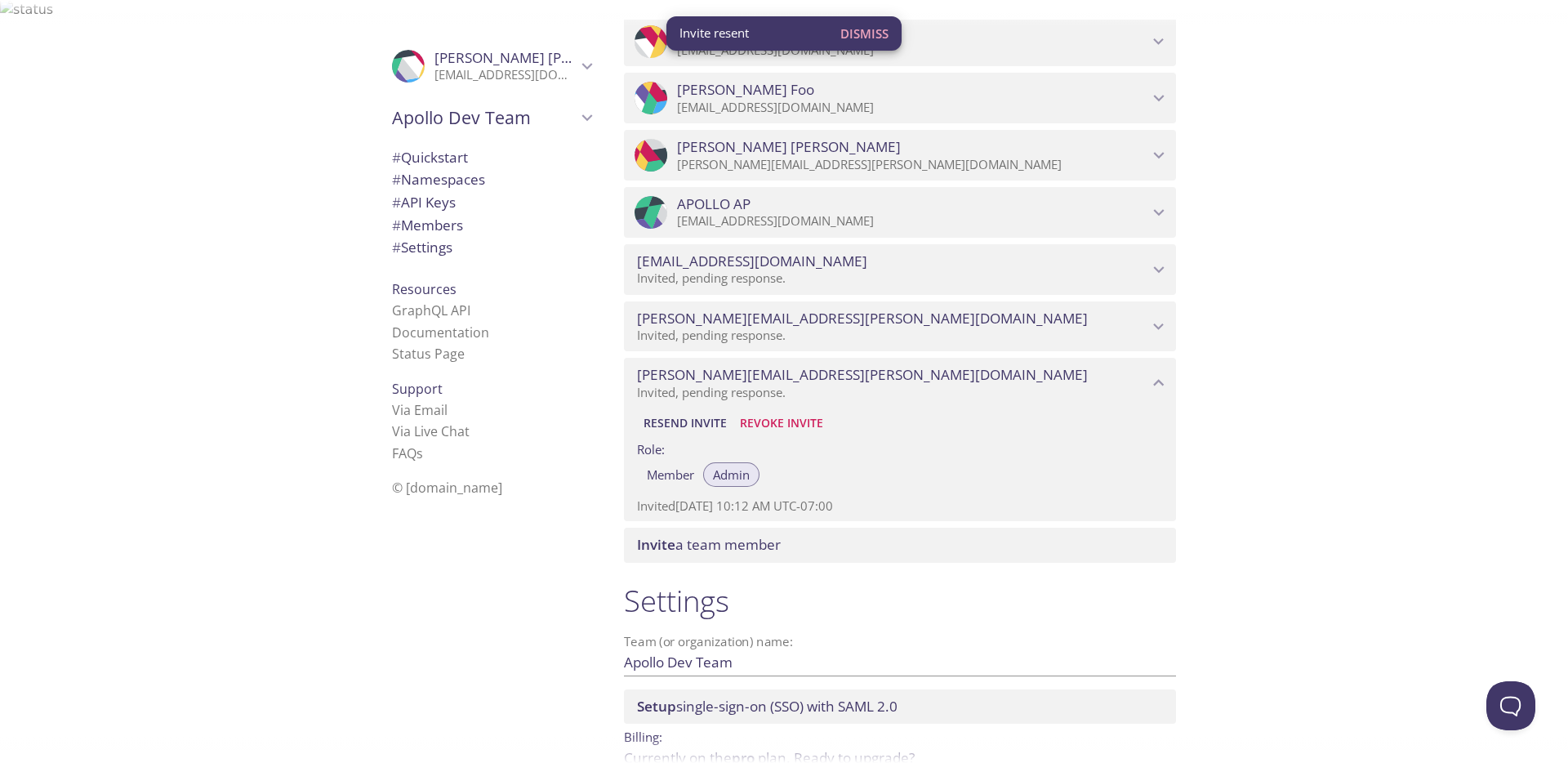
click at [1228, 419] on div "Quickstart Send a test email to [EMAIL_ADDRESS][DOMAIN_NAME] and then click her…" at bounding box center [1089, 401] width 957 height 763
click at [594, 608] on div ".cls-1 { fill: #6d5ca8; } .cls-2 { fill: #3fc191; } .cls-3 { fill: #3b4752; } .…" at bounding box center [487, 401] width 245 height 763
